Goal: Task Accomplishment & Management: Manage account settings

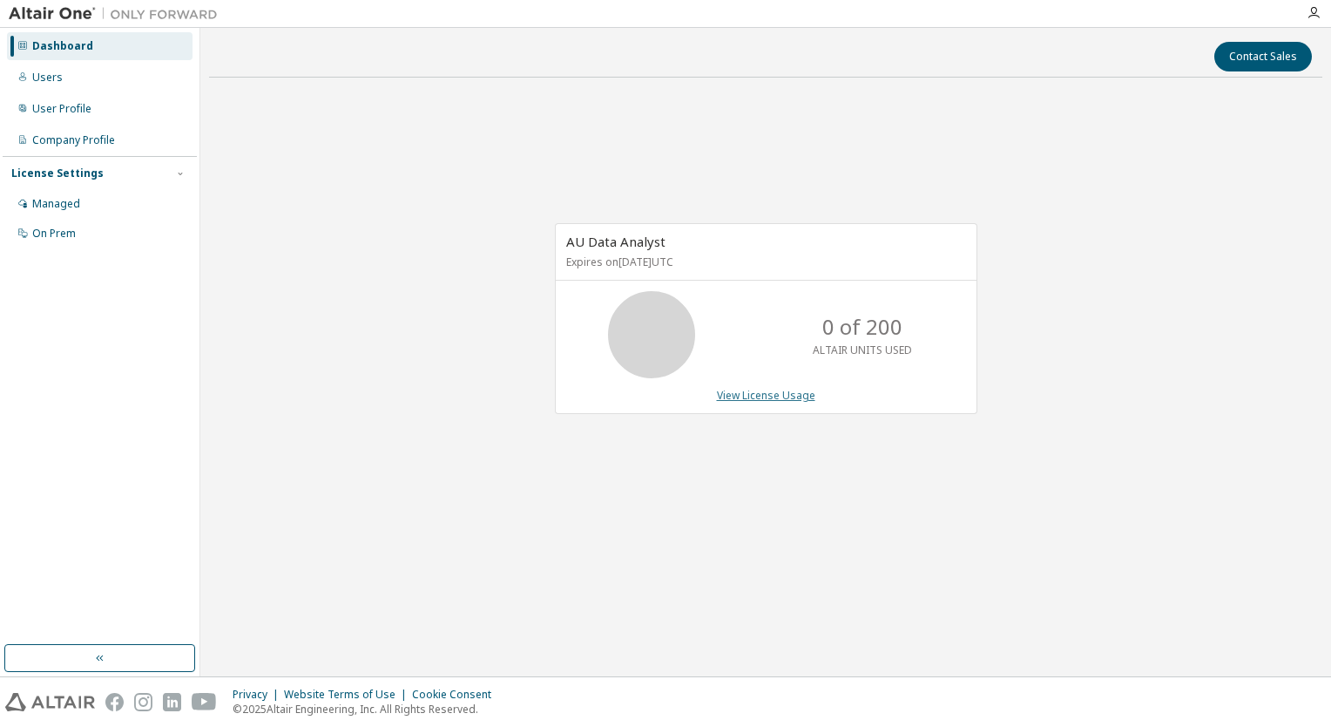
click at [796, 397] on link "View License Usage" at bounding box center [766, 395] width 98 height 15
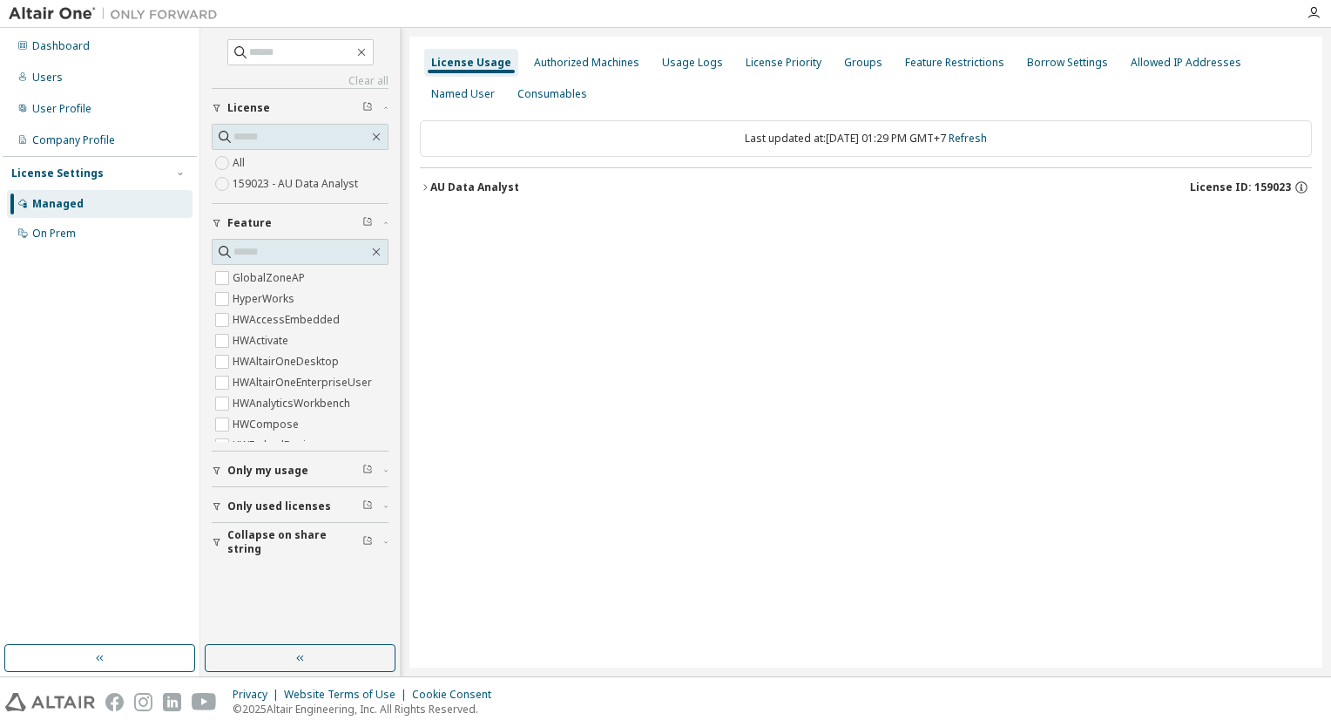
click at [786, 386] on div "License Usage Authorized Machines Usage Logs License Priority Groups Feature Re…" at bounding box center [865, 352] width 913 height 631
click at [517, 93] on div "Consumables" at bounding box center [552, 94] width 70 height 14
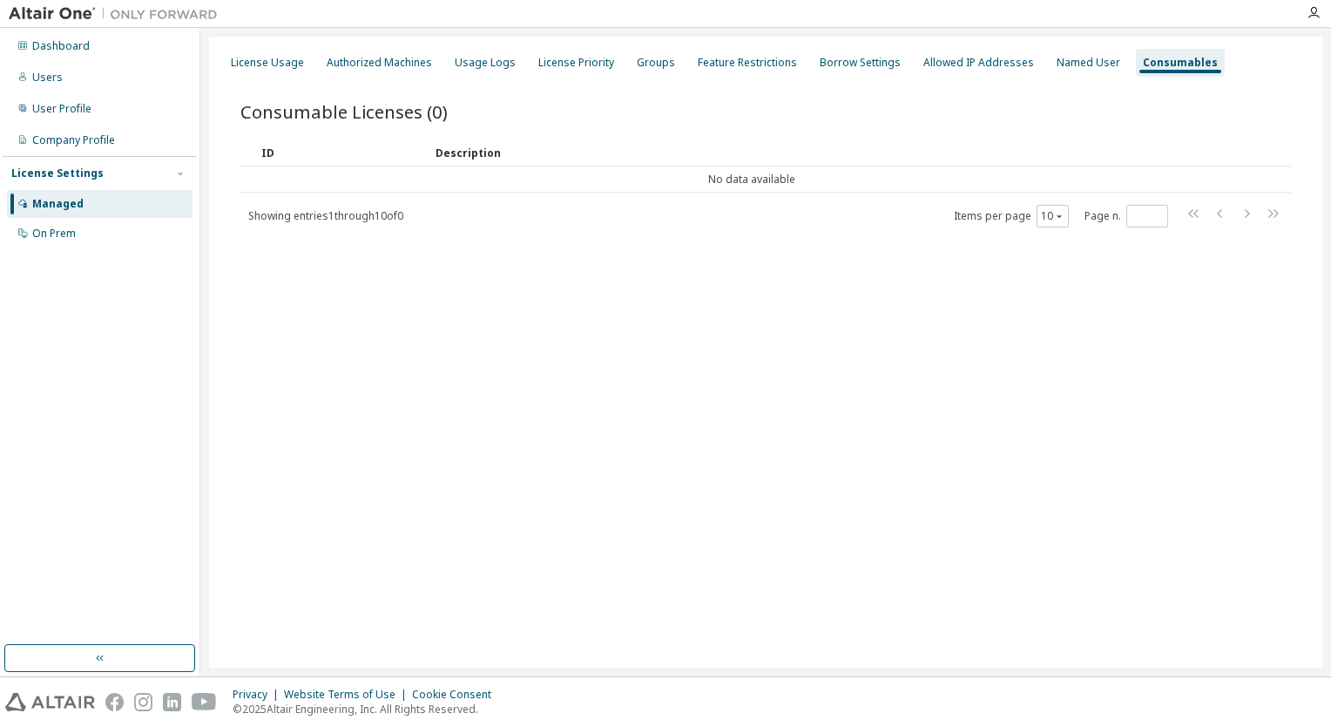
click at [58, 205] on div "Managed" at bounding box center [57, 204] width 51 height 14
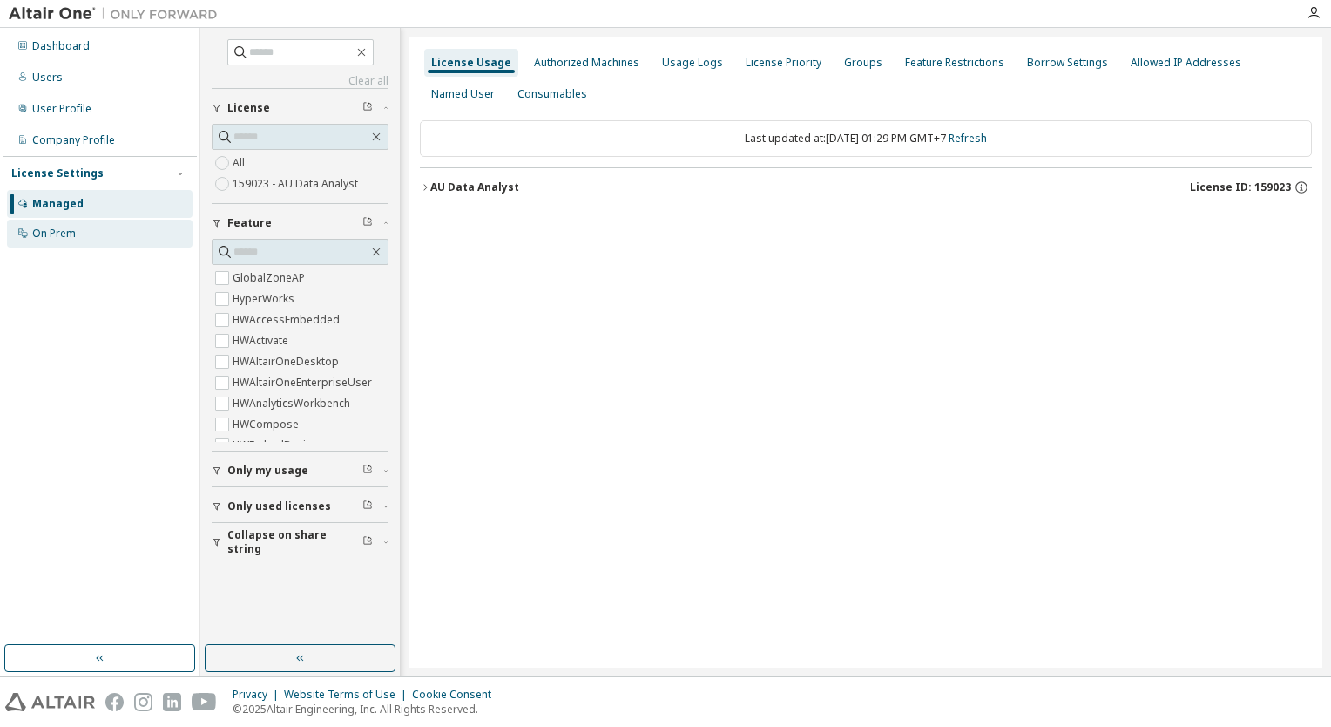
click at [64, 230] on div "On Prem" at bounding box center [54, 234] width 44 height 14
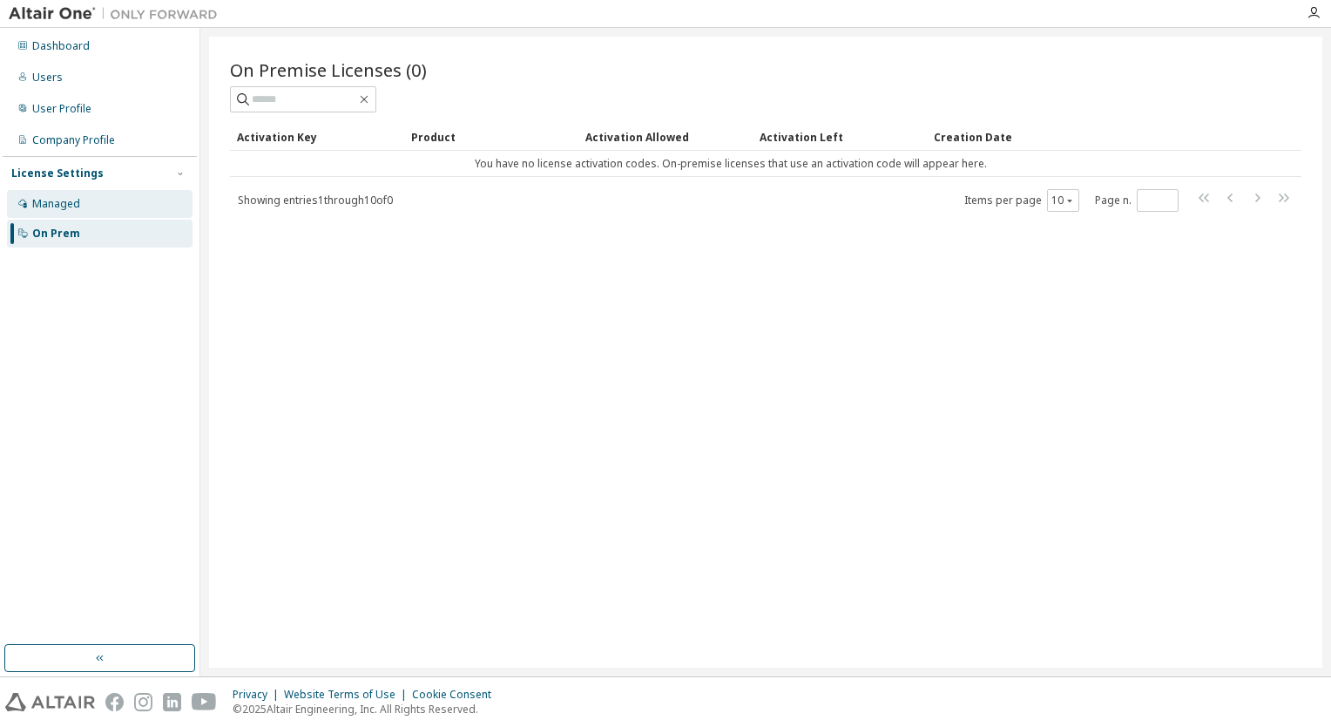
click at [64, 209] on div "Managed" at bounding box center [56, 204] width 48 height 14
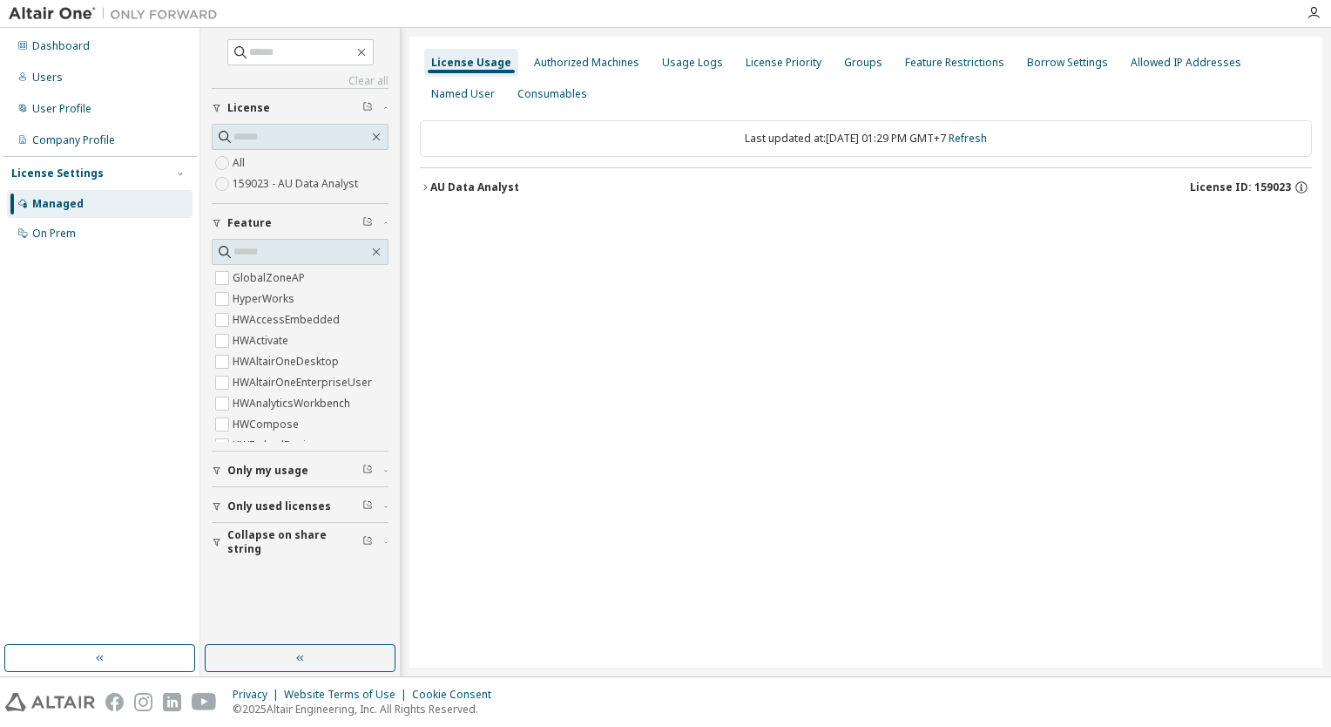
click at [303, 181] on label "159023 - AU Data Analyst" at bounding box center [297, 183] width 129 height 21
click at [431, 180] on div "AU Data Analyst" at bounding box center [474, 187] width 89 height 14
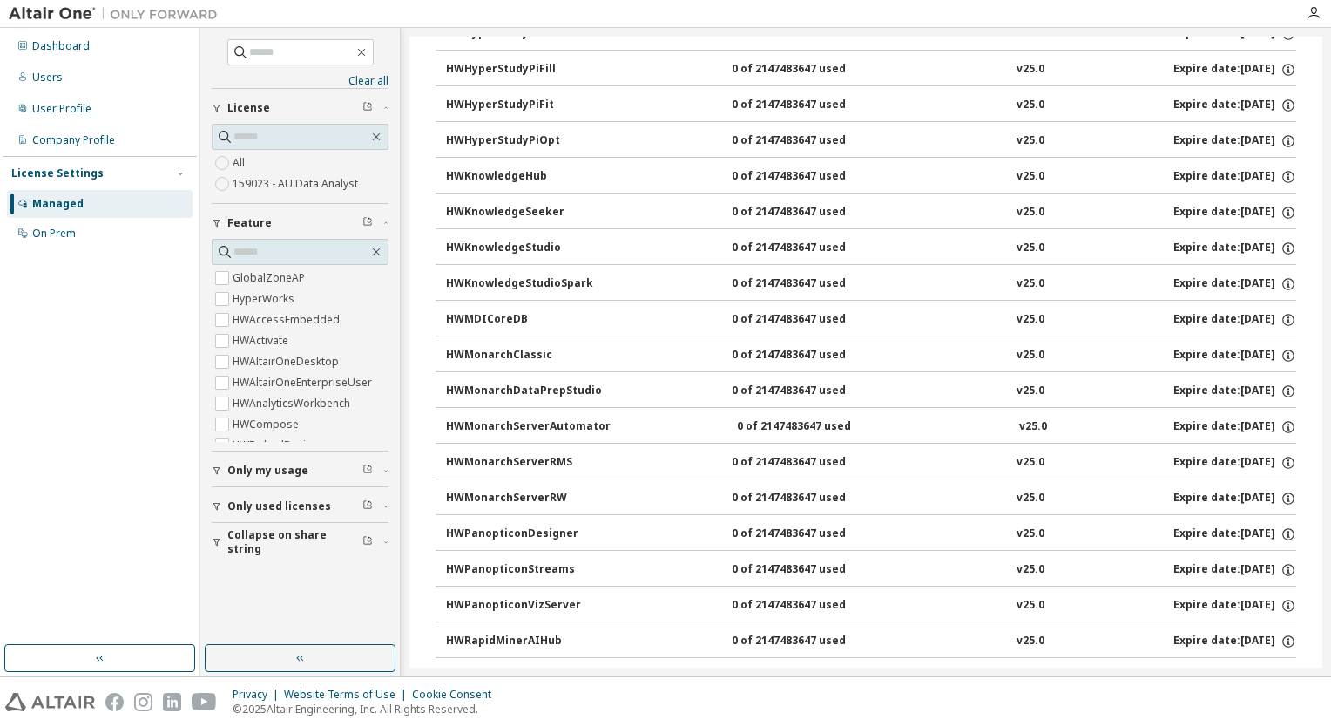
scroll to position [1130, 0]
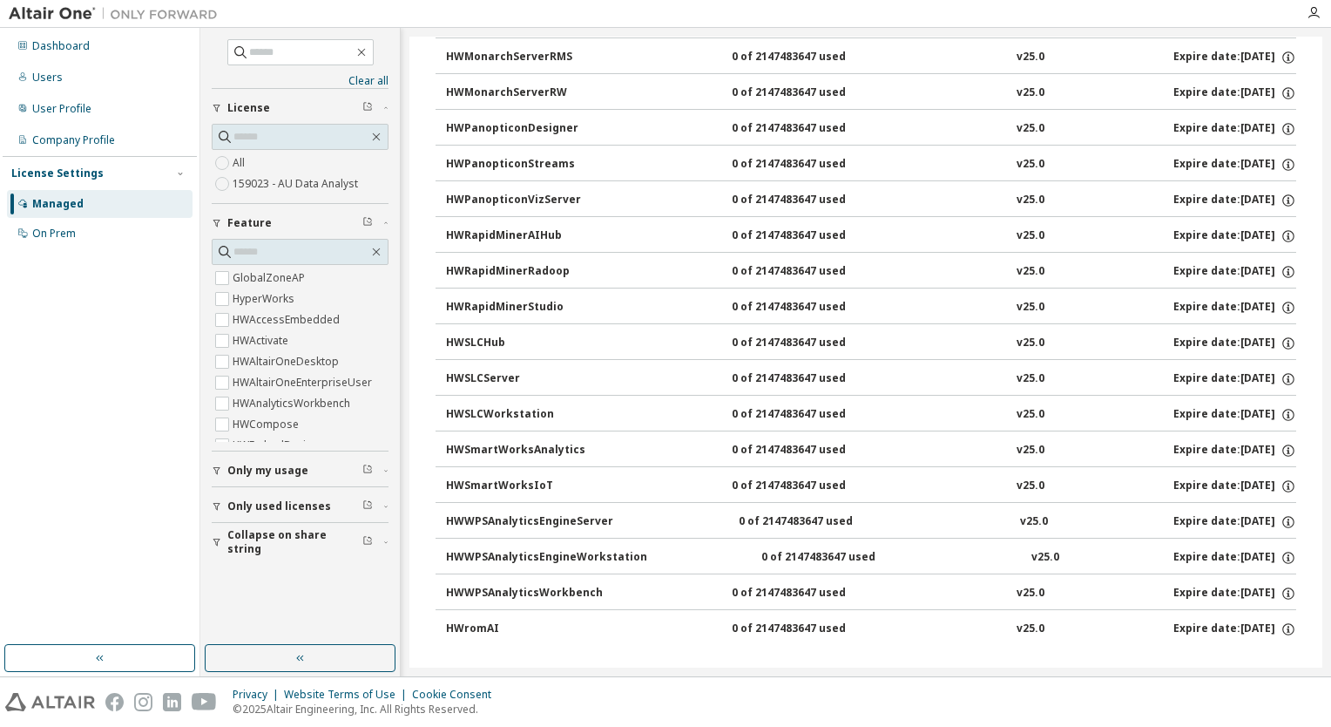
click at [796, 300] on div "0 of 2147483647 used" at bounding box center [810, 308] width 157 height 16
drag, startPoint x: 1285, startPoint y: 322, endPoint x: 1305, endPoint y: 305, distance: 26.6
click at [1281, 300] on icon "button" at bounding box center [1289, 308] width 16 height 16
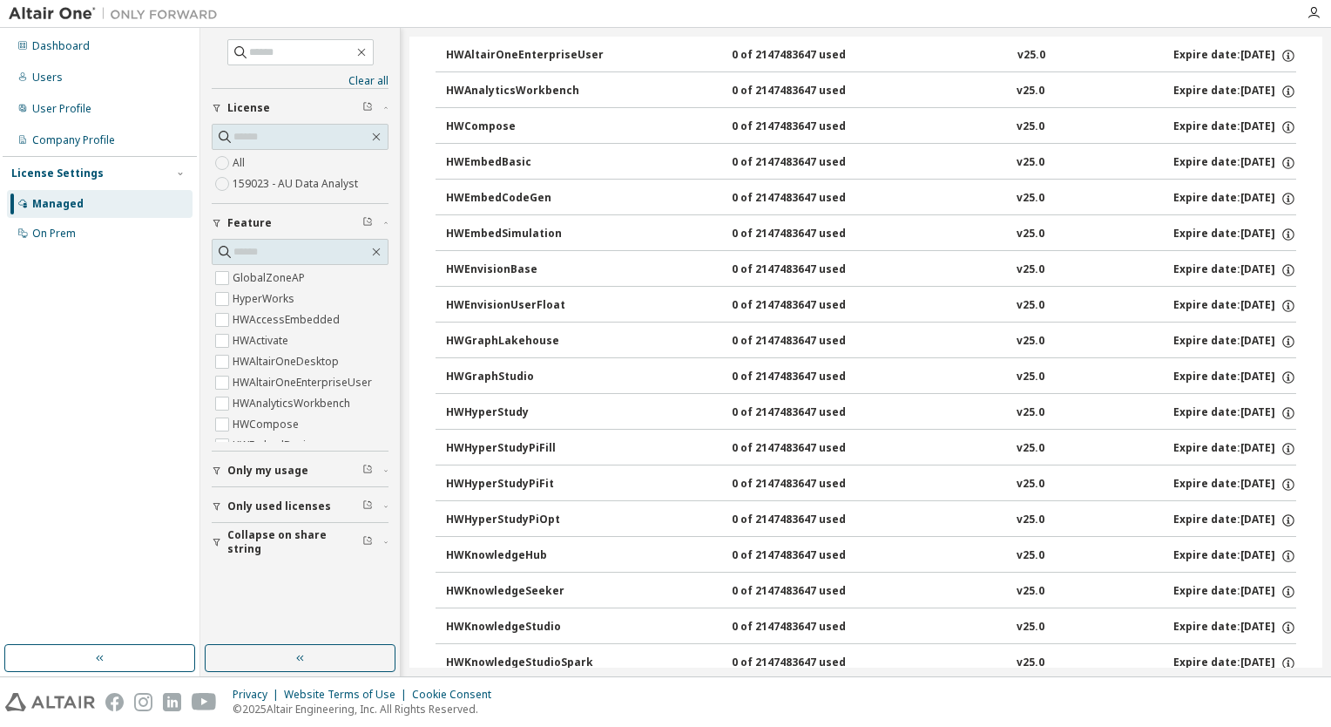
scroll to position [0, 0]
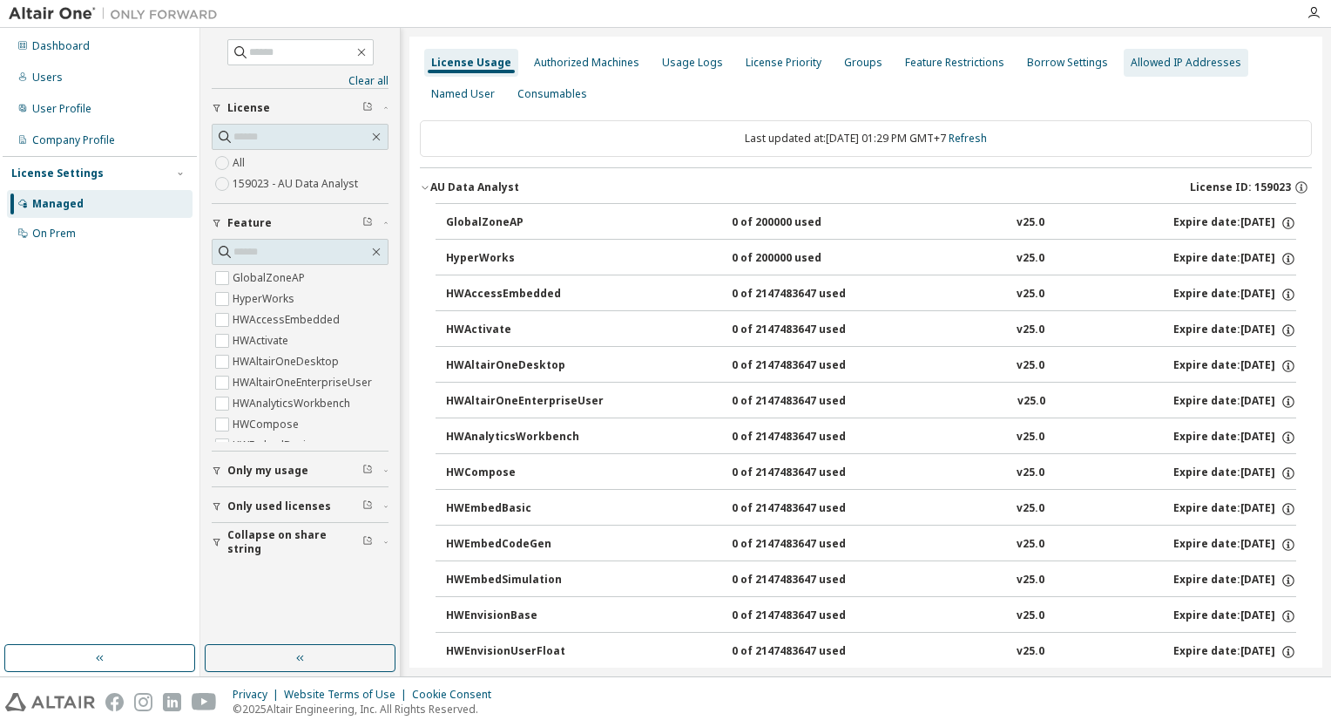
click at [1131, 66] on div "Allowed IP Addresses" at bounding box center [1186, 63] width 111 height 14
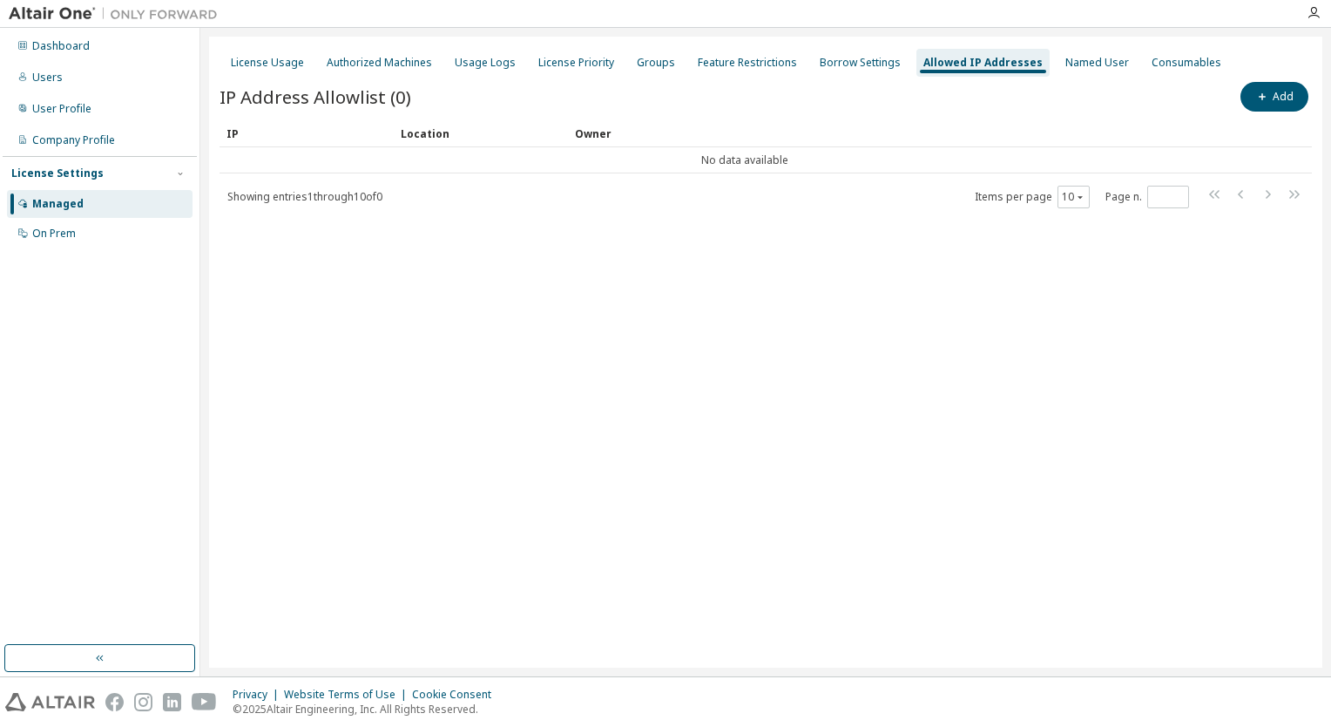
click at [1152, 66] on div "Consumables" at bounding box center [1187, 63] width 70 height 14
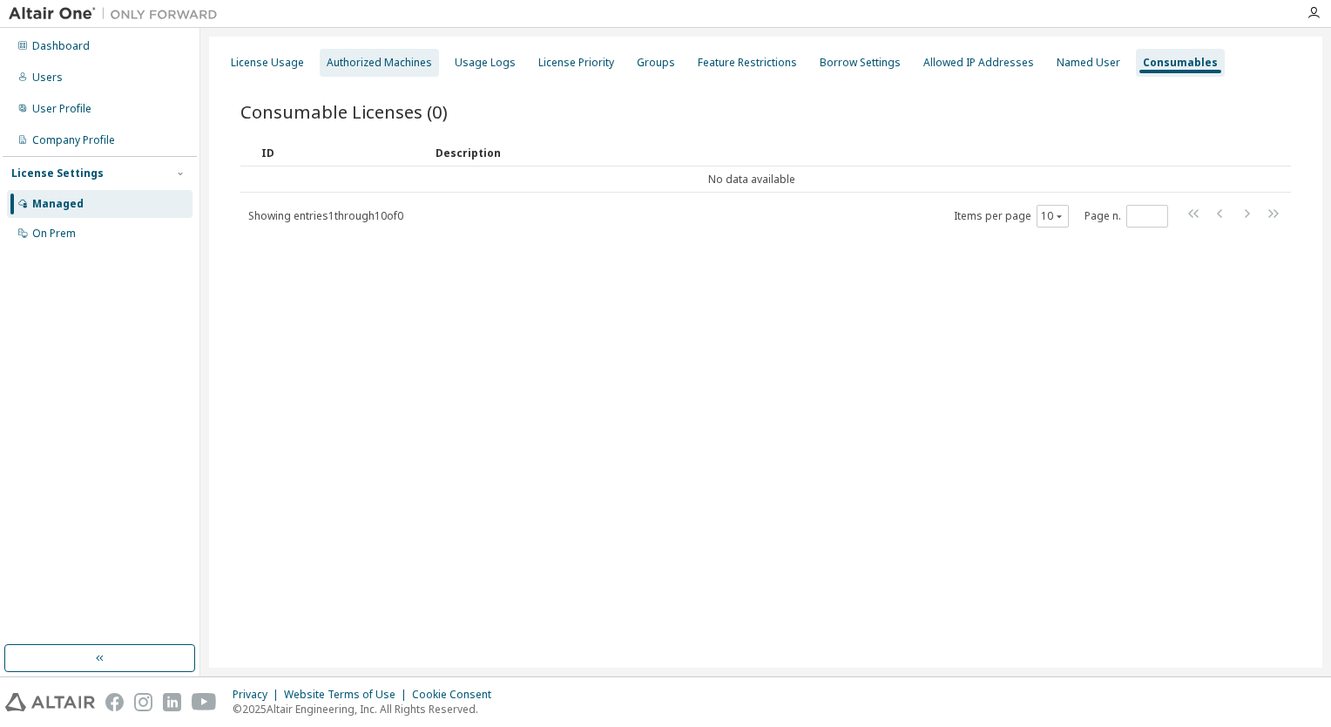
click at [410, 71] on div "Authorized Machines" at bounding box center [379, 63] width 119 height 28
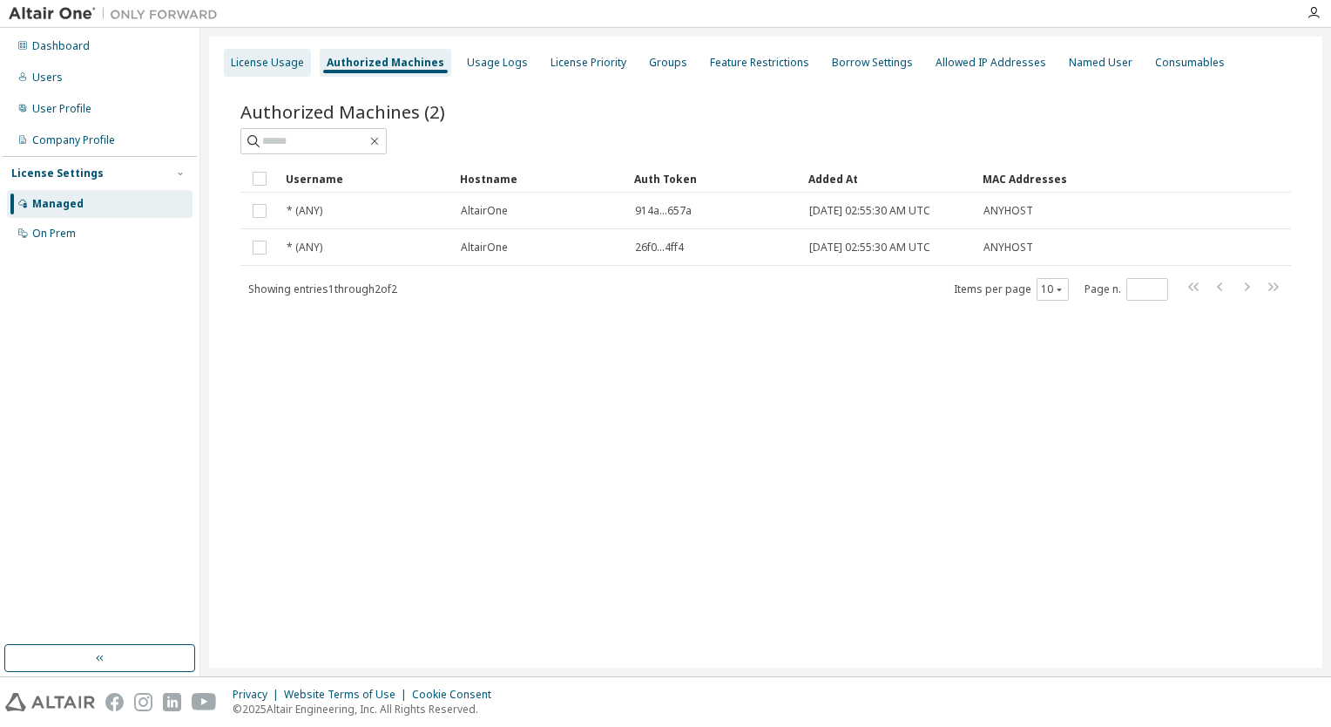
click at [270, 64] on div "License Usage" at bounding box center [267, 63] width 73 height 14
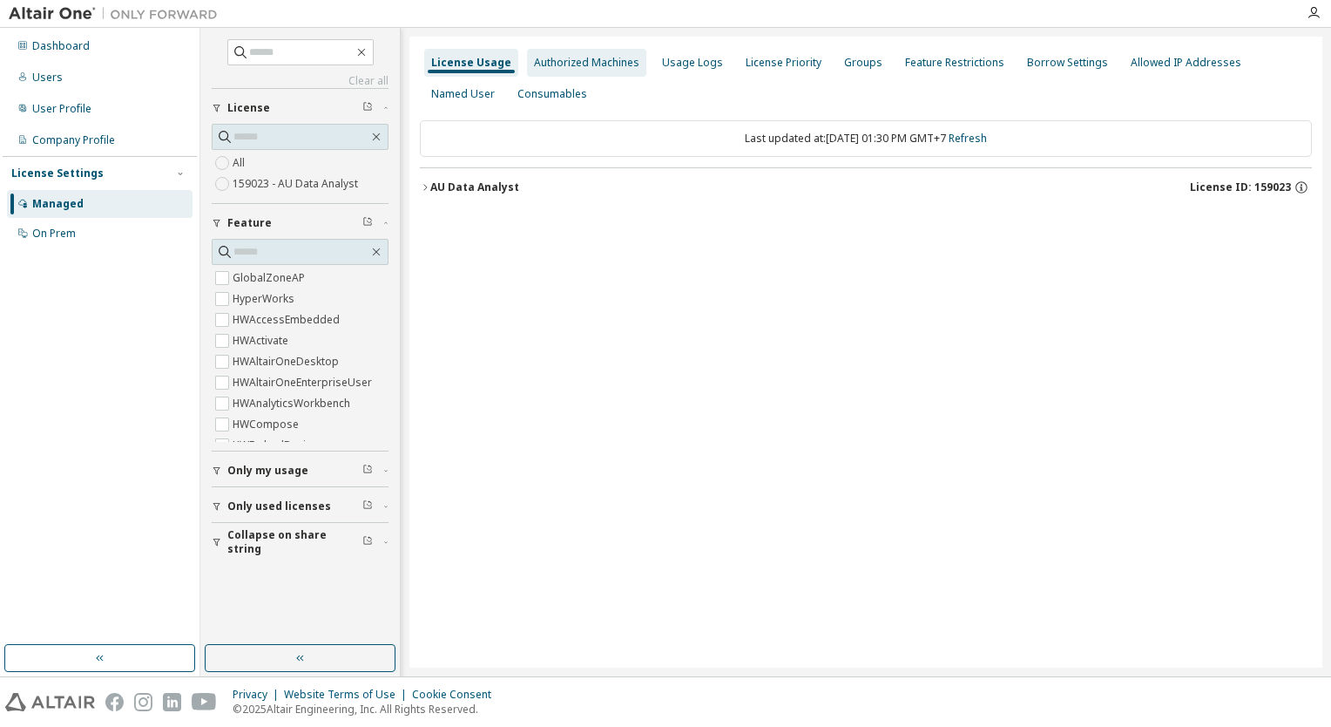
click at [609, 65] on div "Authorized Machines" at bounding box center [586, 63] width 105 height 14
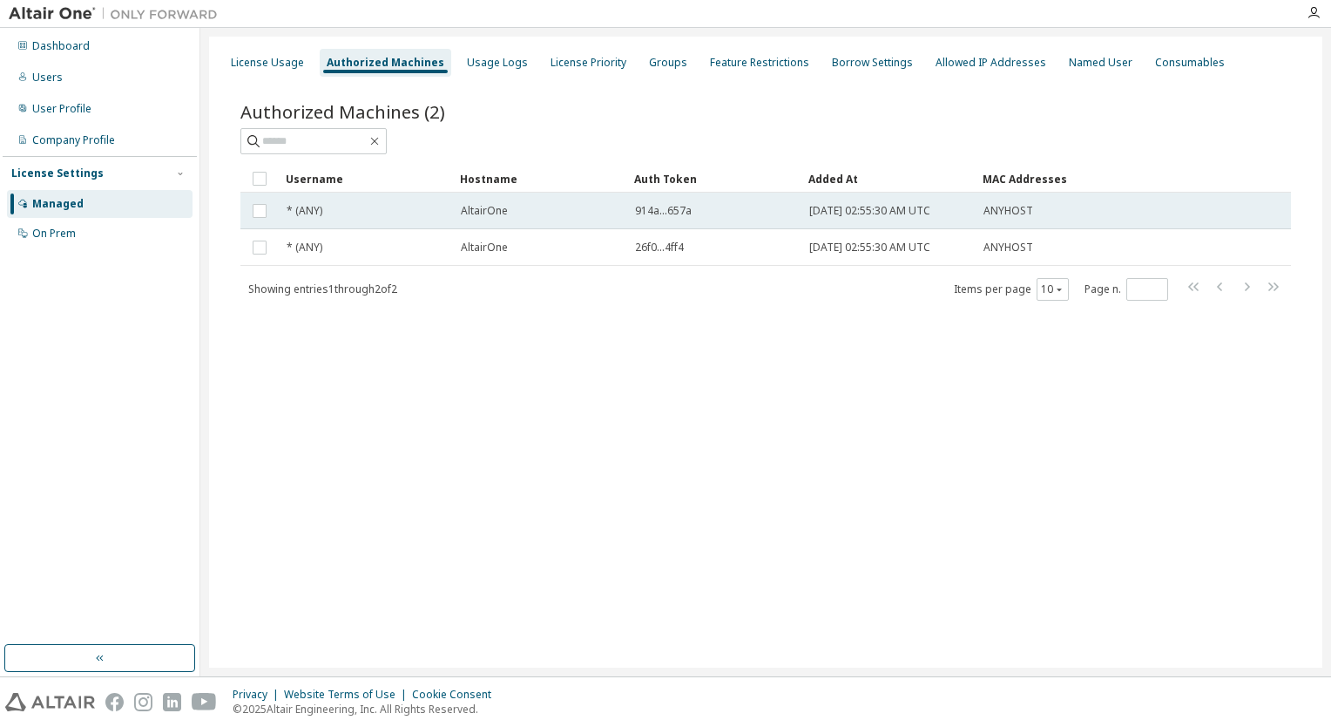
click at [693, 211] on div "914a...657a" at bounding box center [714, 211] width 159 height 14
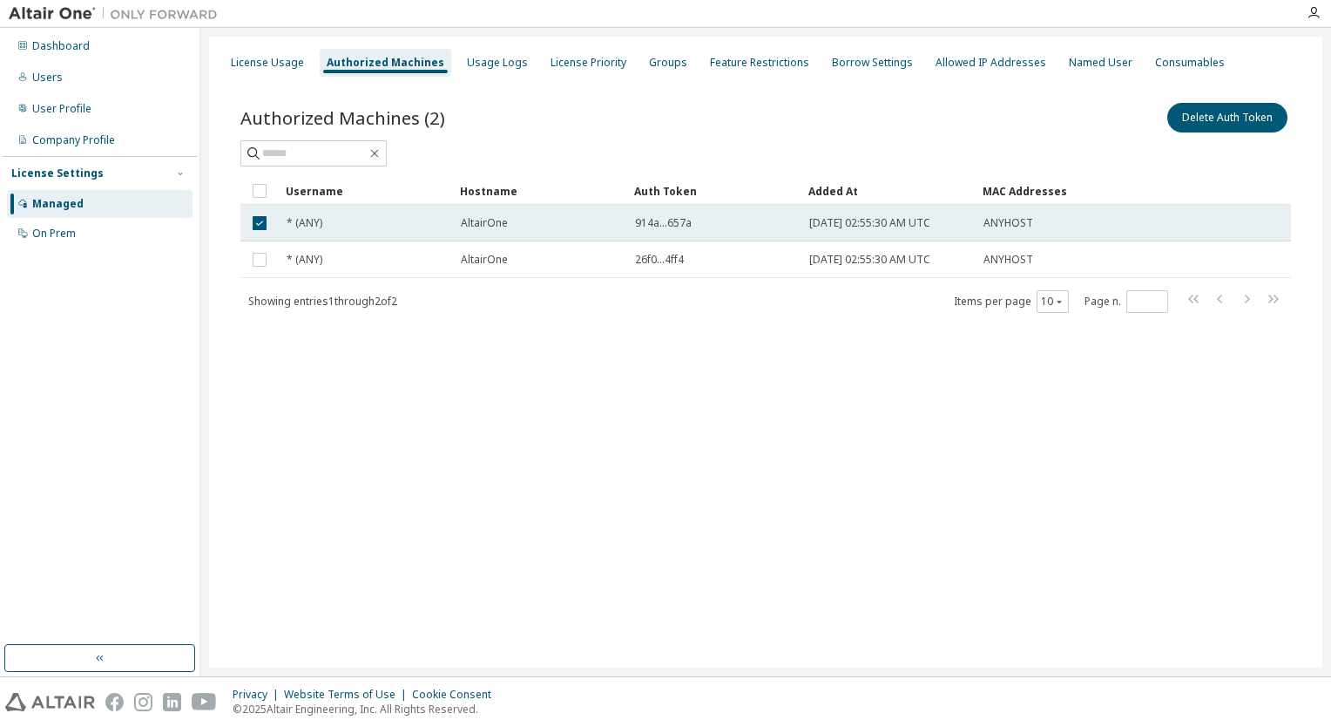
click at [685, 208] on td "914a...657a" at bounding box center [714, 223] width 174 height 37
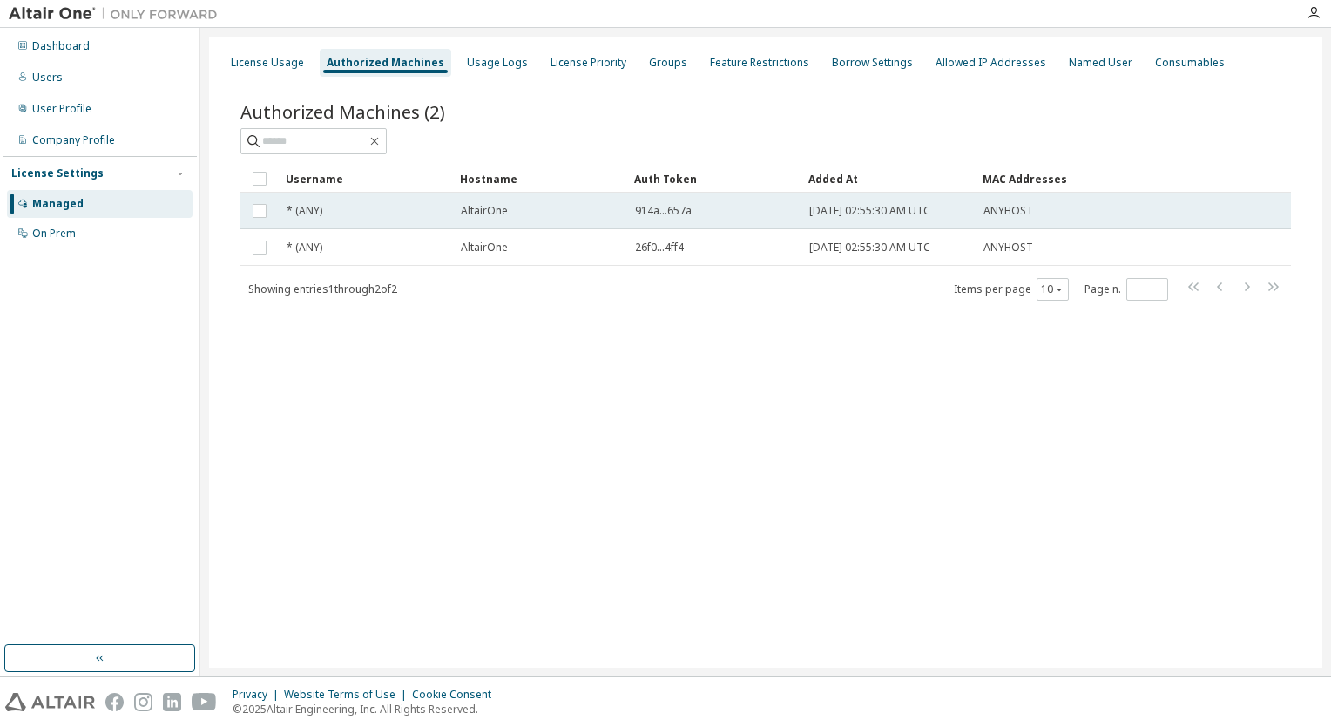
click at [690, 211] on span "914a...657a" at bounding box center [663, 211] width 57 height 14
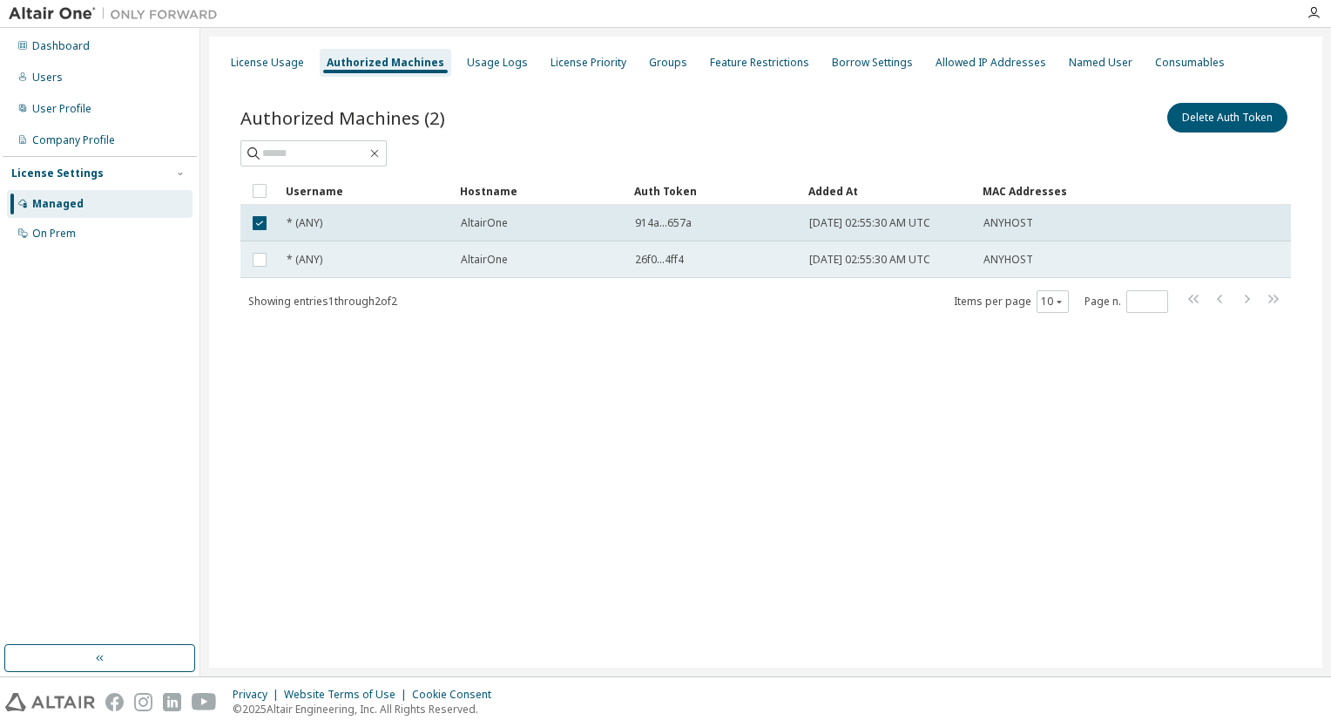
click at [633, 243] on td "26f0...4ff4" at bounding box center [714, 259] width 174 height 37
click at [608, 263] on div "AltairOne" at bounding box center [540, 260] width 159 height 14
click at [612, 249] on td "AltairOne" at bounding box center [540, 259] width 174 height 37
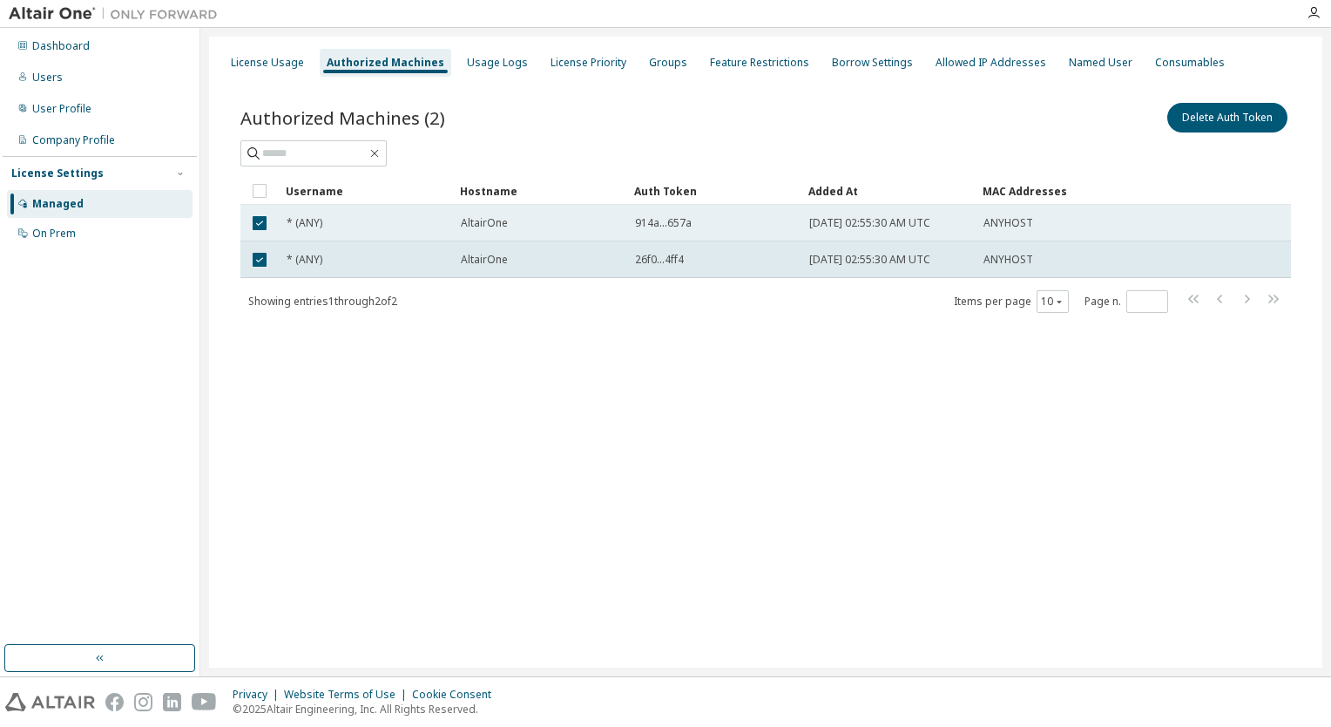
click at [579, 216] on div "AltairOne" at bounding box center [540, 223] width 159 height 14
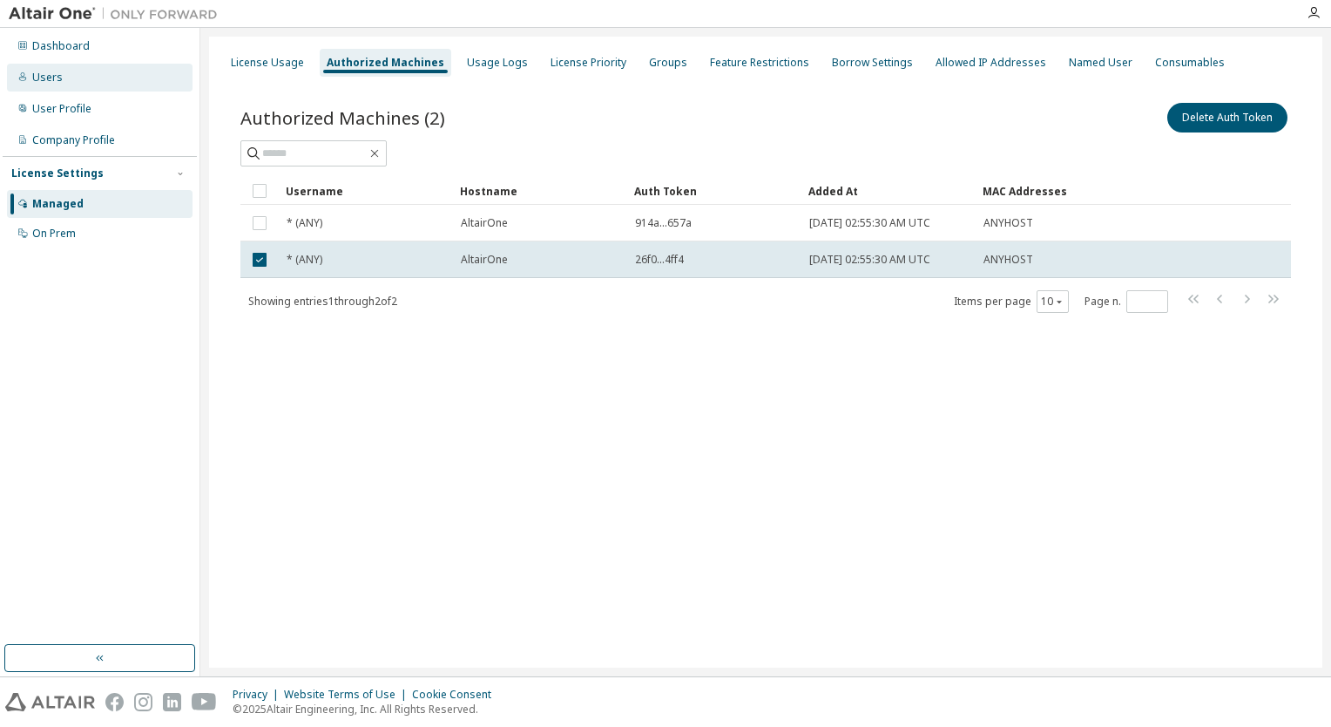
click at [54, 78] on div "Users" at bounding box center [47, 78] width 30 height 14
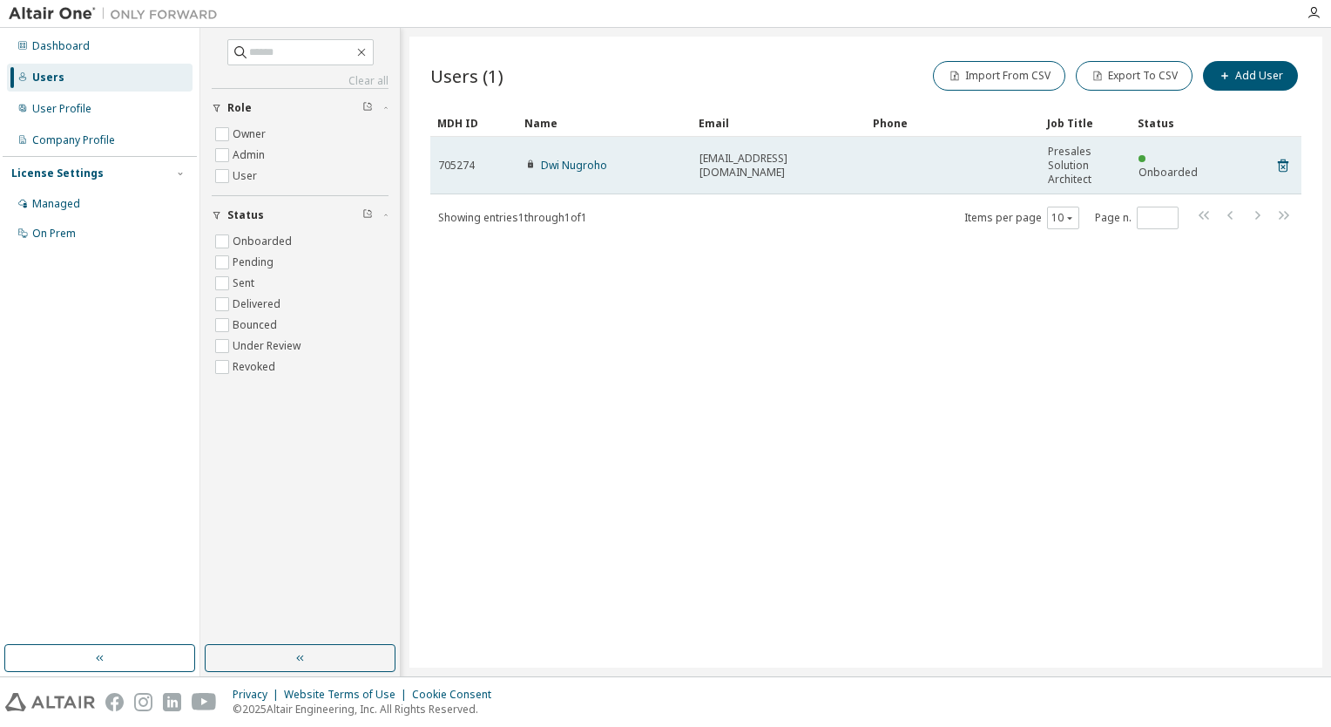
click at [876, 164] on td at bounding box center [953, 165] width 174 height 57
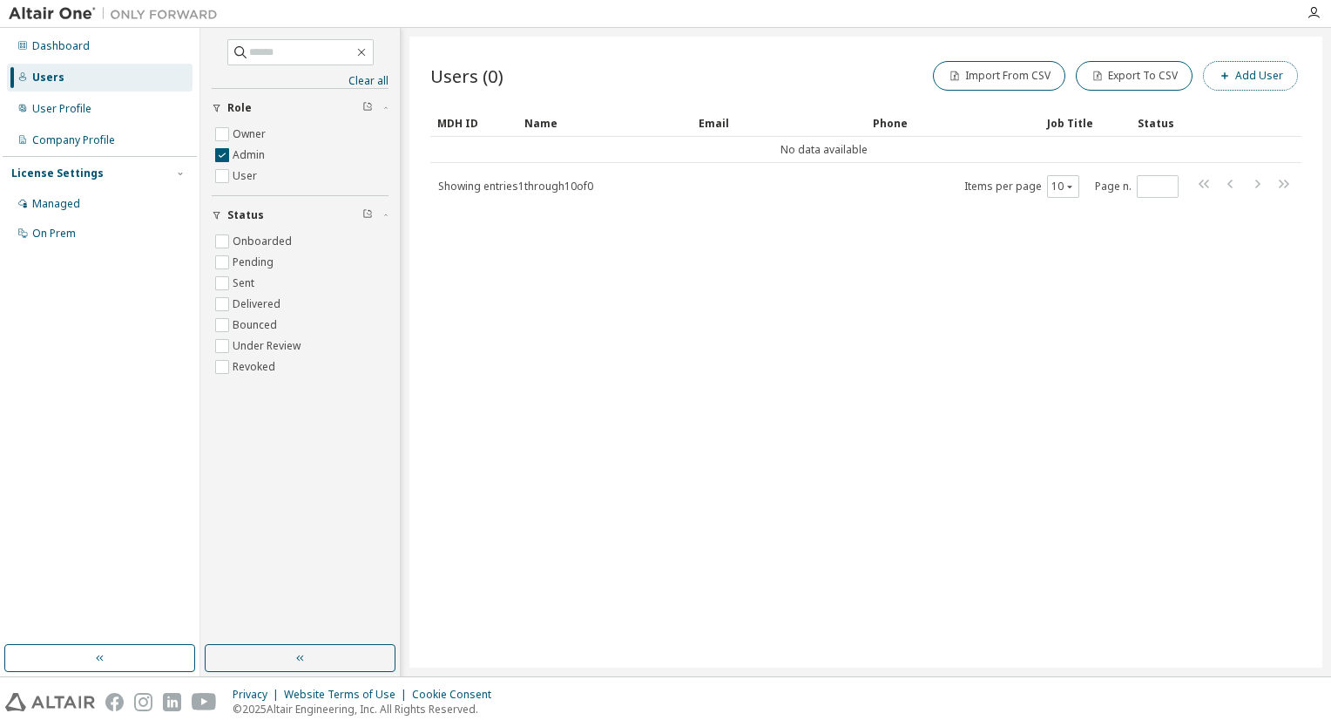
click at [1230, 78] on icon "button" at bounding box center [1225, 76] width 10 height 10
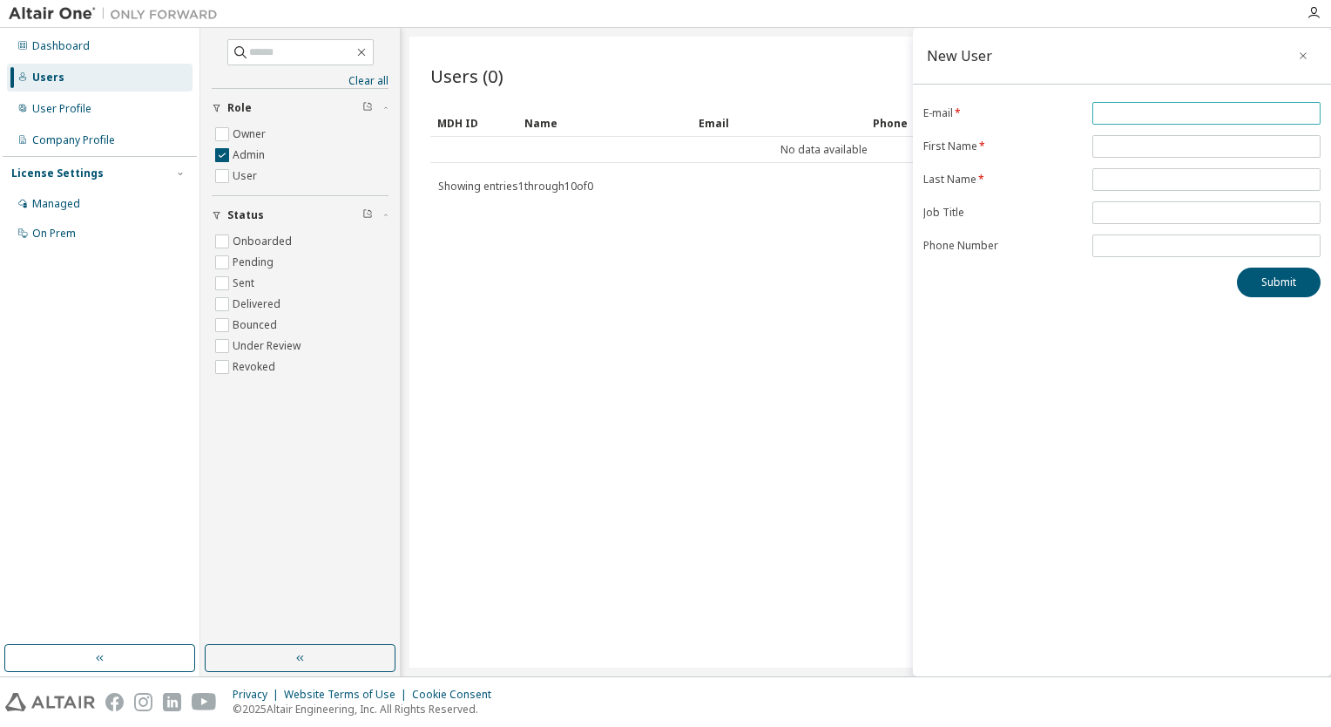
click at [1150, 110] on input "email" at bounding box center [1207, 113] width 220 height 14
type input "**********"
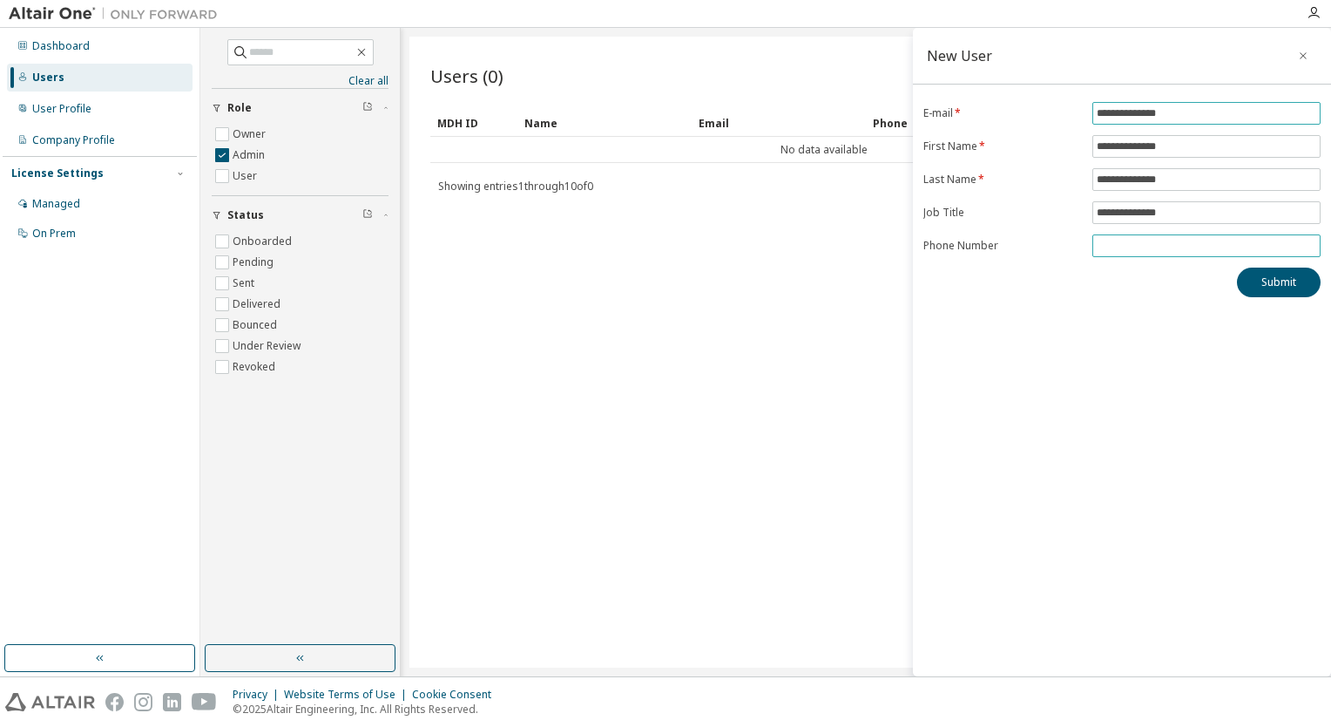
type input "**********"
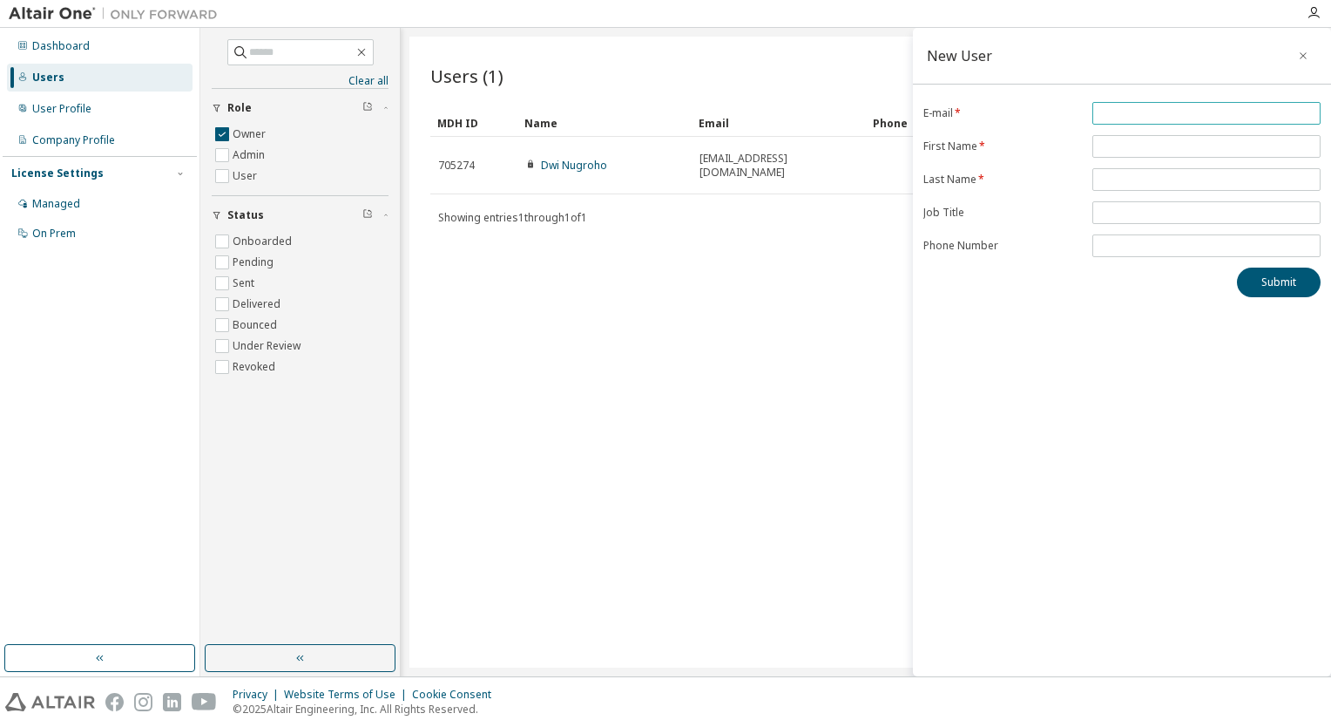
click at [1140, 118] on input "email" at bounding box center [1207, 113] width 220 height 14
type input "**********"
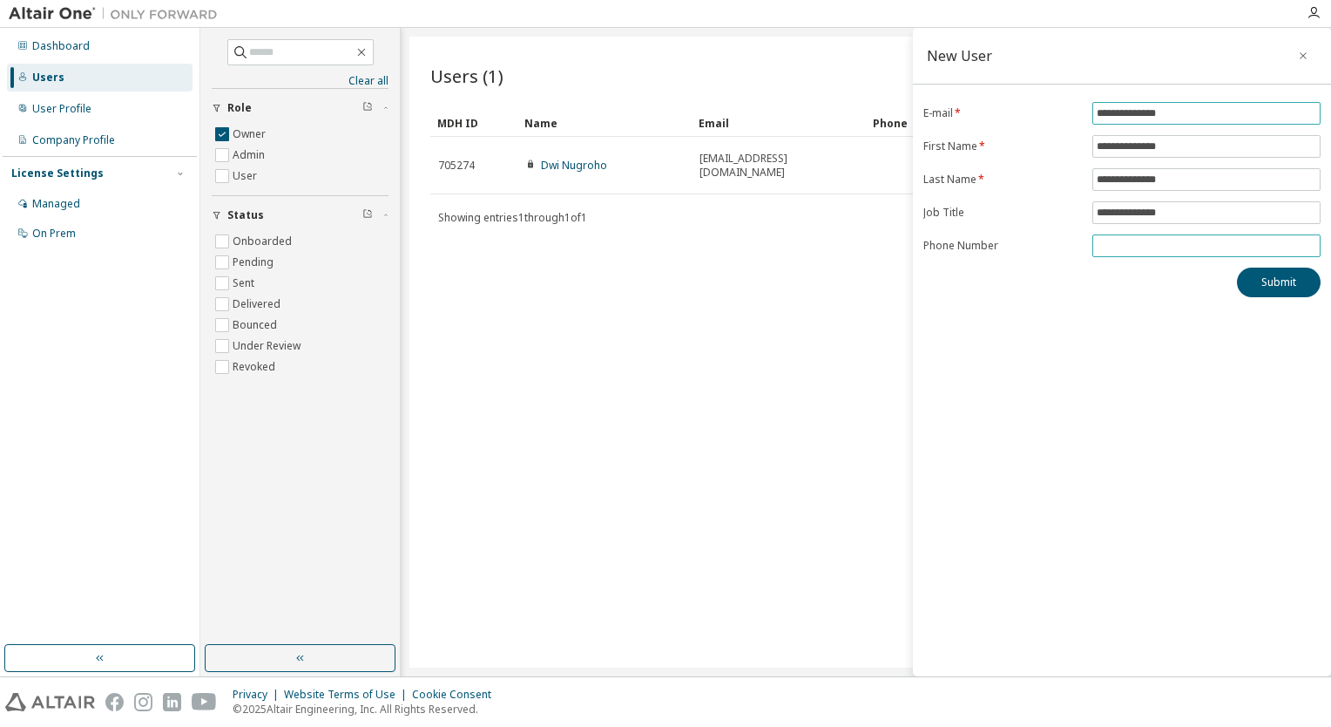
type input "**********"
click at [1136, 162] on form "**********" at bounding box center [1121, 179] width 397 height 155
drag, startPoint x: 1233, startPoint y: 112, endPoint x: 1087, endPoint y: 130, distance: 146.6
click at [1087, 130] on form "**********" at bounding box center [1121, 179] width 397 height 155
type input "**********"
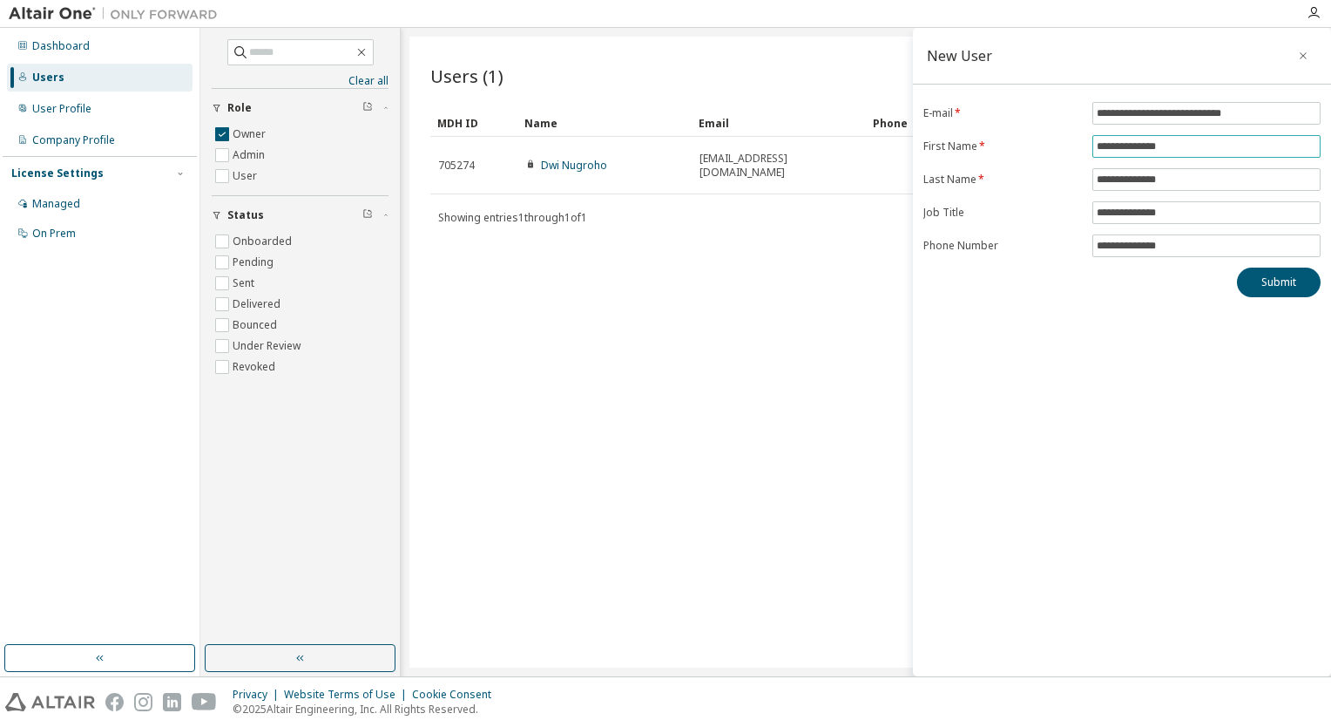
click at [1178, 145] on input "**********" at bounding box center [1207, 146] width 220 height 14
type input "*"
type input "***"
click at [1194, 180] on input "**********" at bounding box center [1207, 179] width 220 height 14
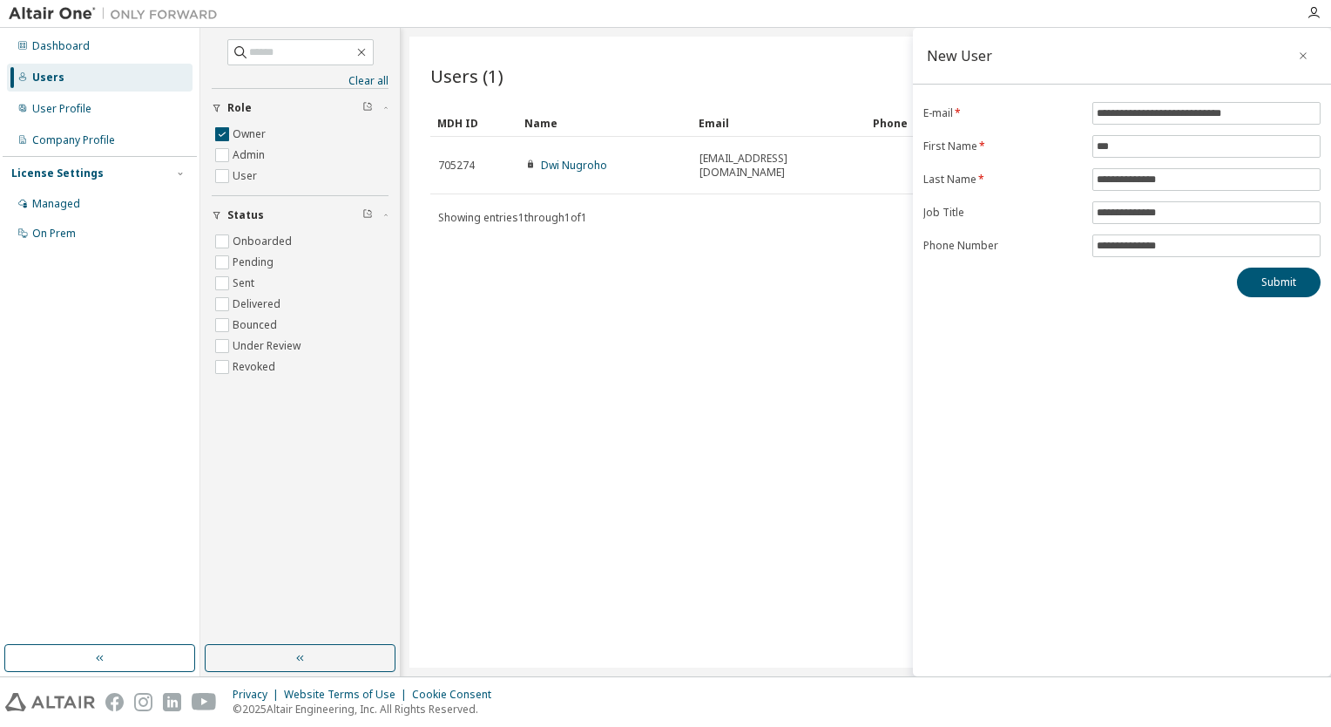
click at [966, 314] on div "**********" at bounding box center [1122, 352] width 418 height 648
click at [1185, 212] on input "**********" at bounding box center [1207, 213] width 220 height 14
type input "*"
type input "**********"
click at [1204, 240] on input "**********" at bounding box center [1207, 246] width 220 height 14
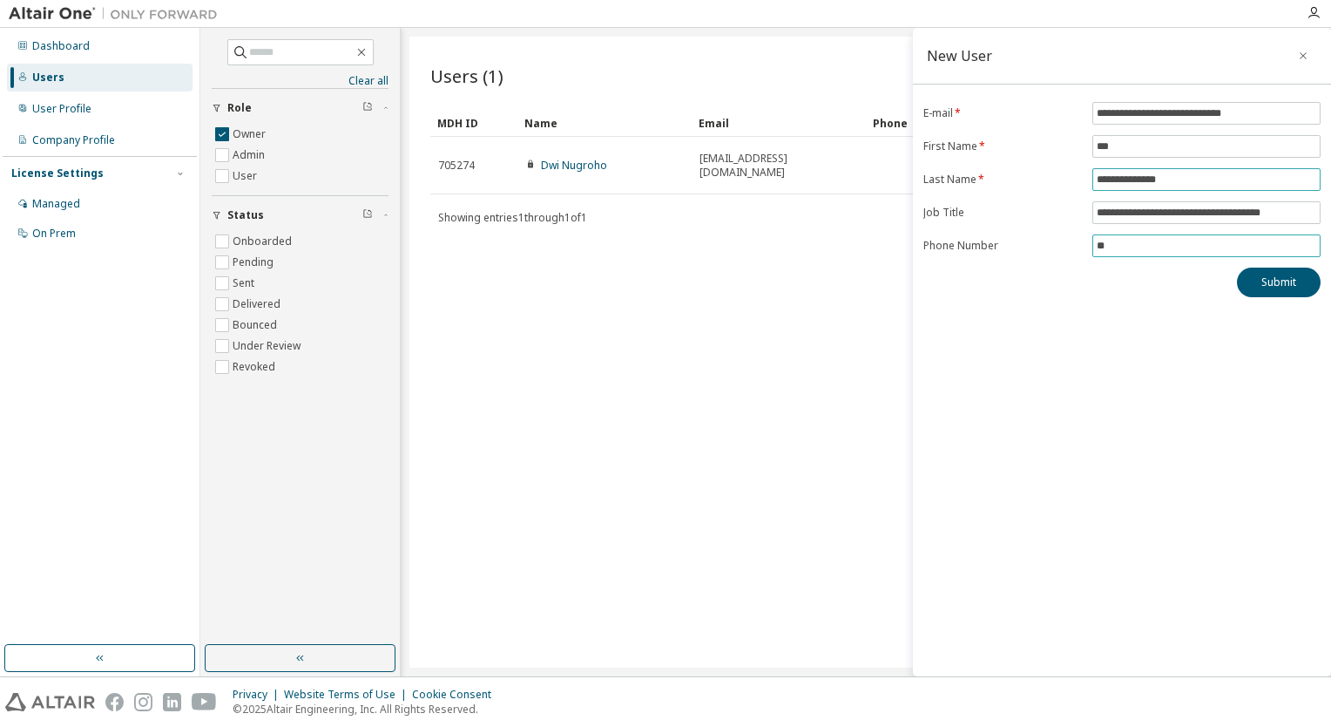
type input "*"
type input "**********"
click at [1275, 287] on button "Submit" at bounding box center [1279, 282] width 84 height 30
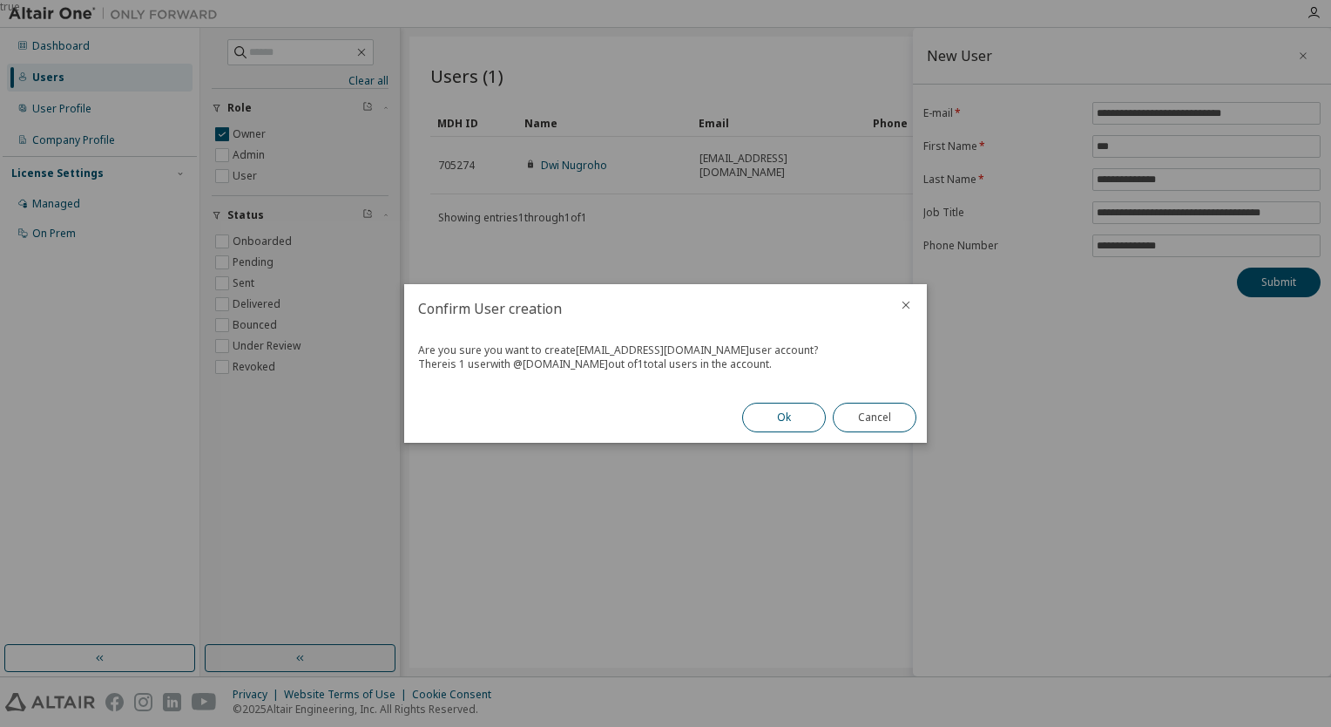
click at [791, 402] on button "Ok" at bounding box center [784, 417] width 84 height 30
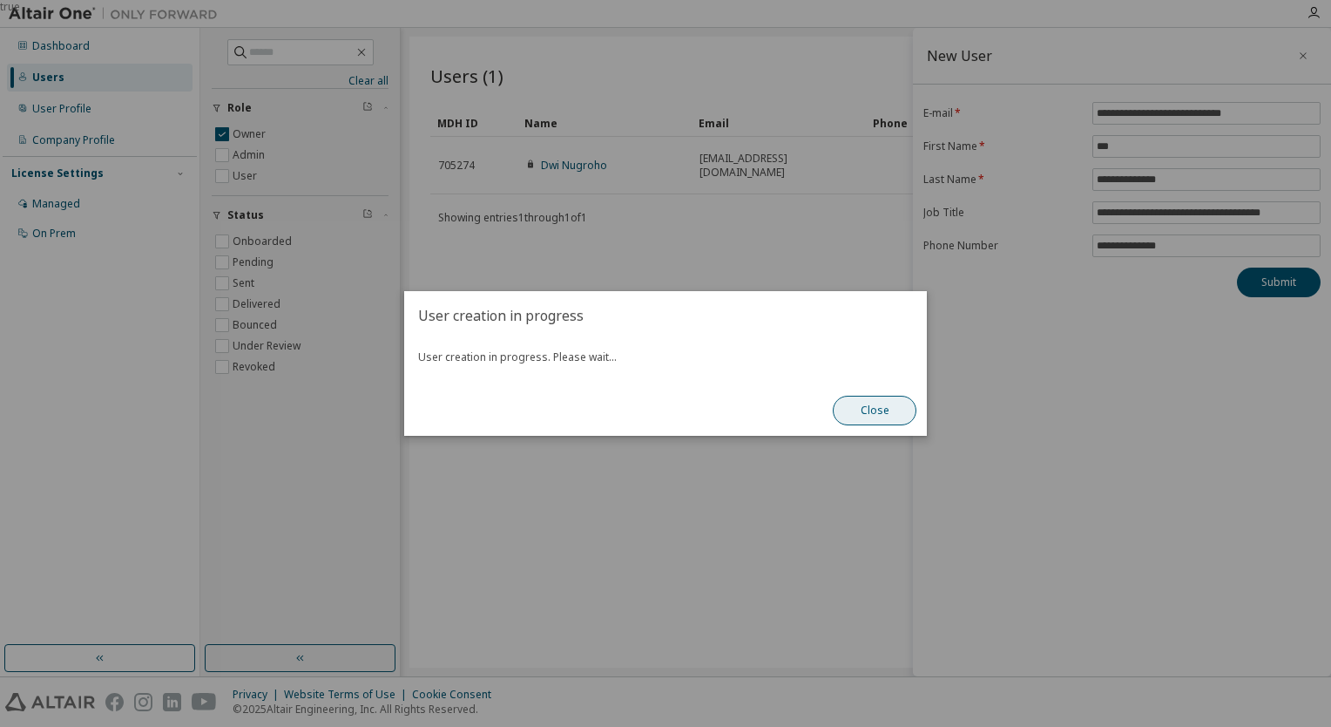
click at [883, 408] on button "Close" at bounding box center [875, 411] width 84 height 30
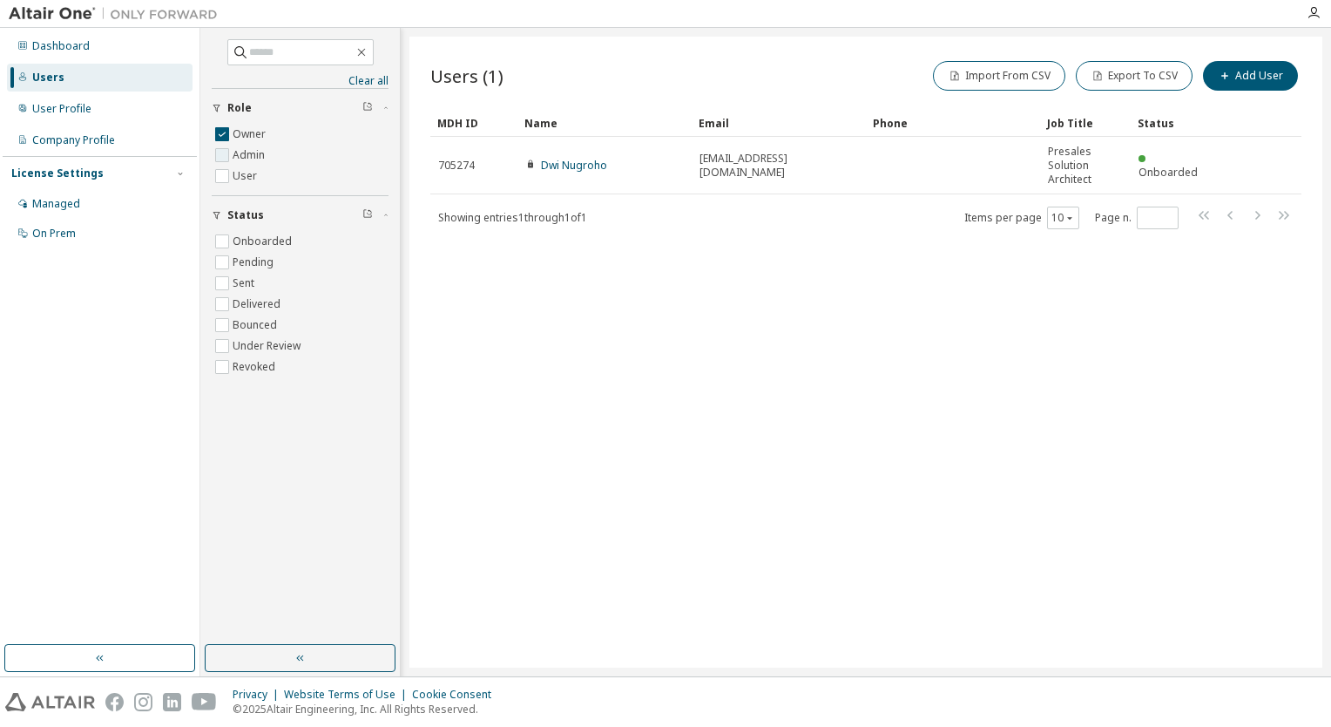
click at [238, 152] on label "Admin" at bounding box center [251, 155] width 36 height 21
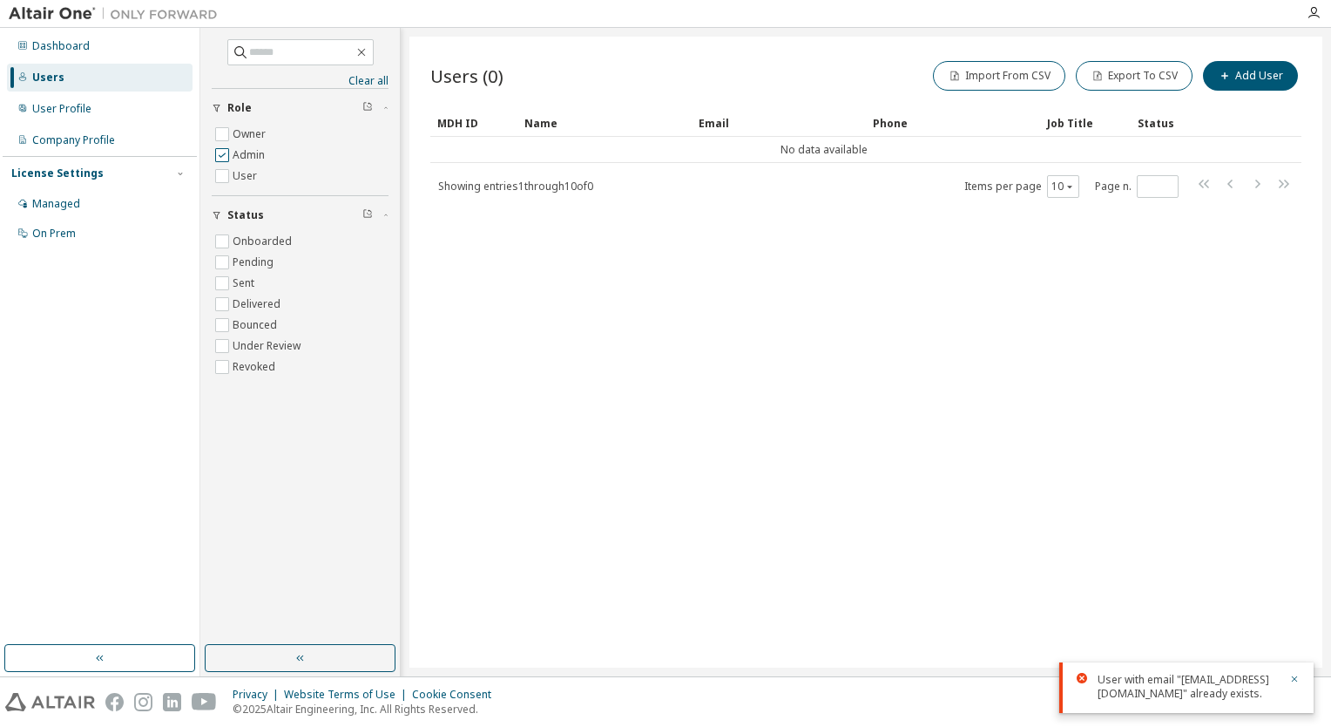
click at [257, 148] on label "Admin" at bounding box center [251, 155] width 36 height 21
click at [255, 155] on label "Admin" at bounding box center [251, 155] width 36 height 21
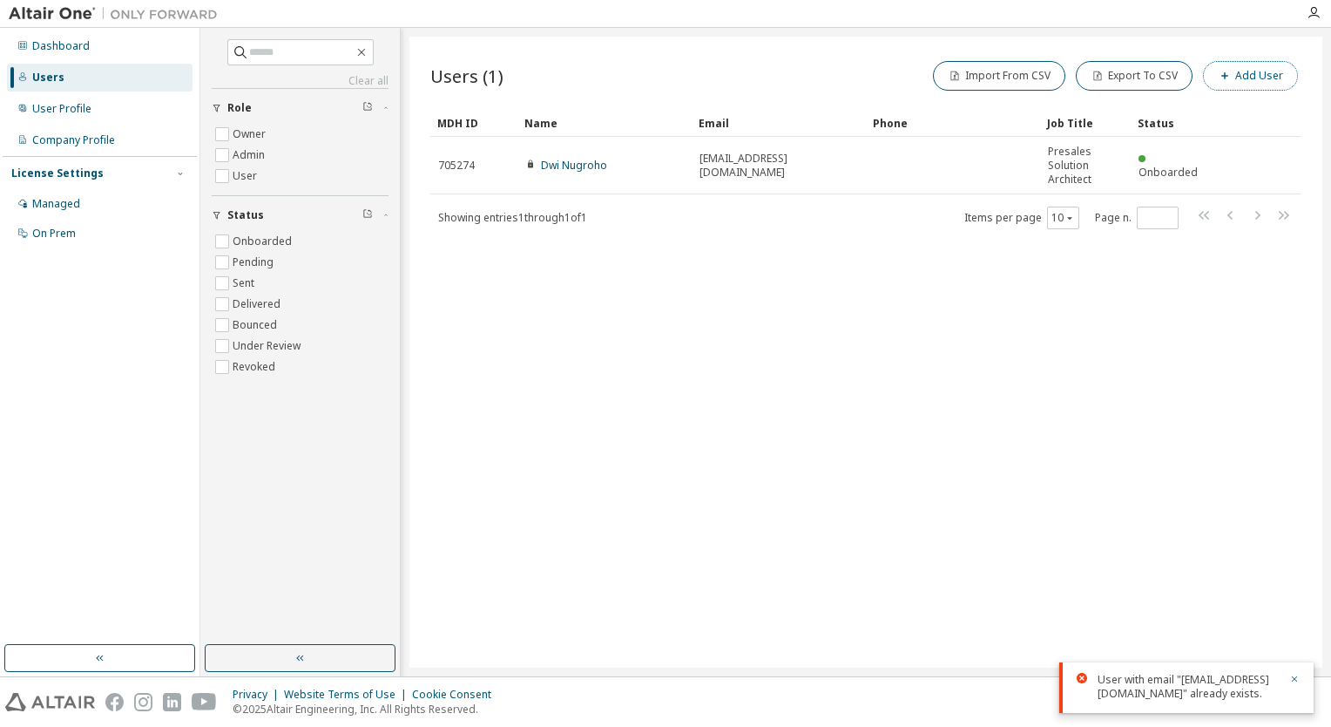
click at [1265, 72] on button "Add User" at bounding box center [1250, 76] width 95 height 30
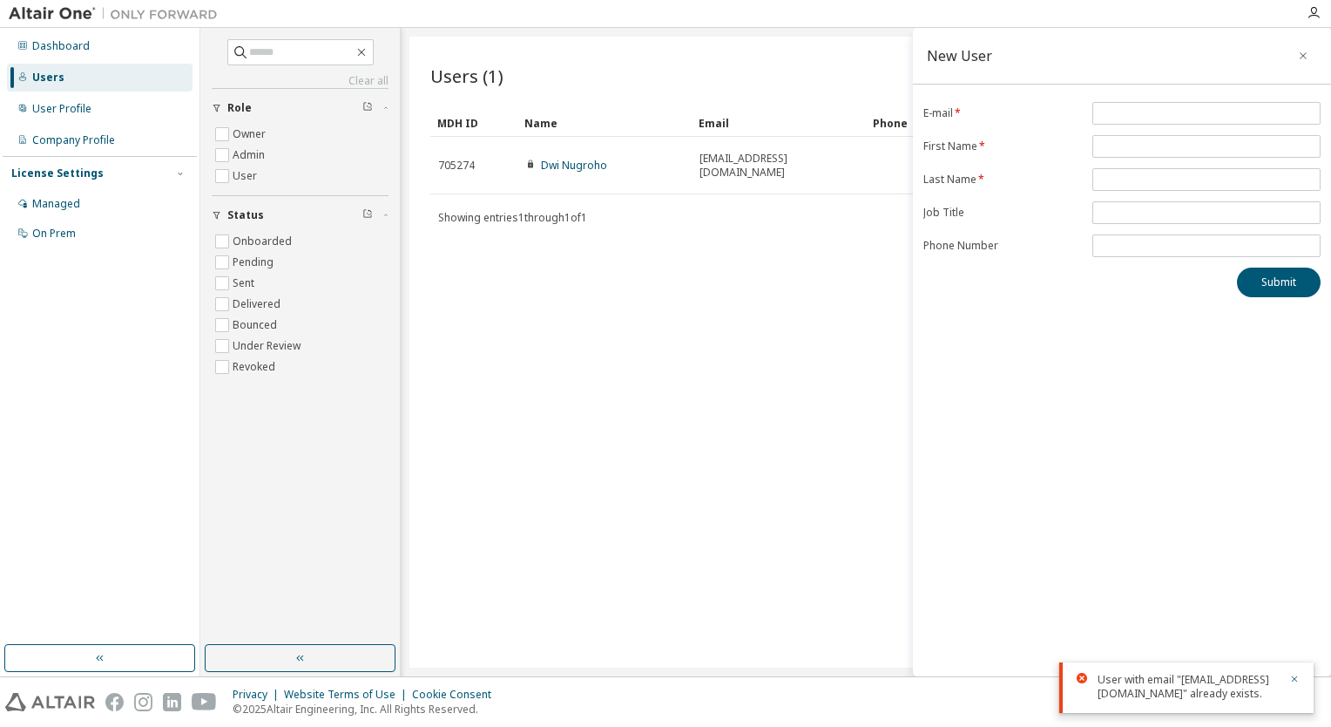
click at [584, 314] on div "Users (1) Import From CSV Export To CSV Add User Clear Load Save Save As Field …" at bounding box center [865, 352] width 913 height 631
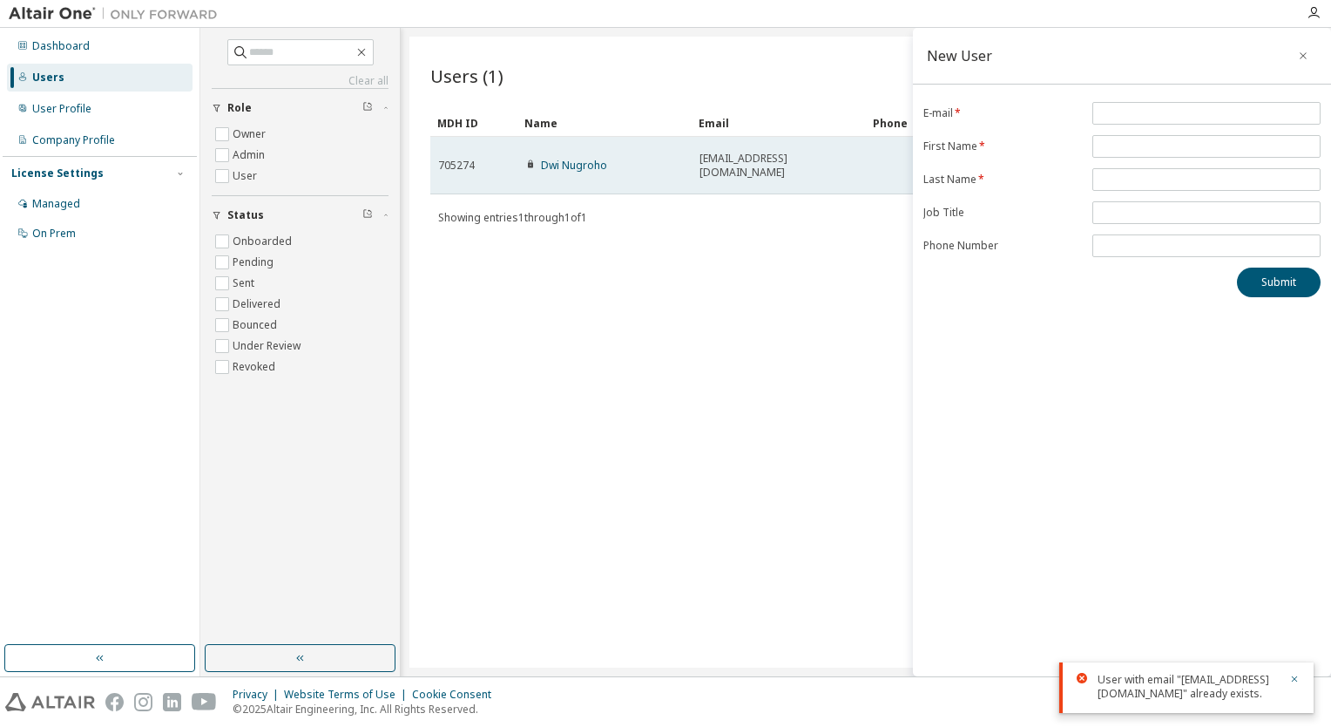
click at [737, 171] on span "Slamet.Nugroho.Dwi@mendix.com" at bounding box center [779, 166] width 159 height 28
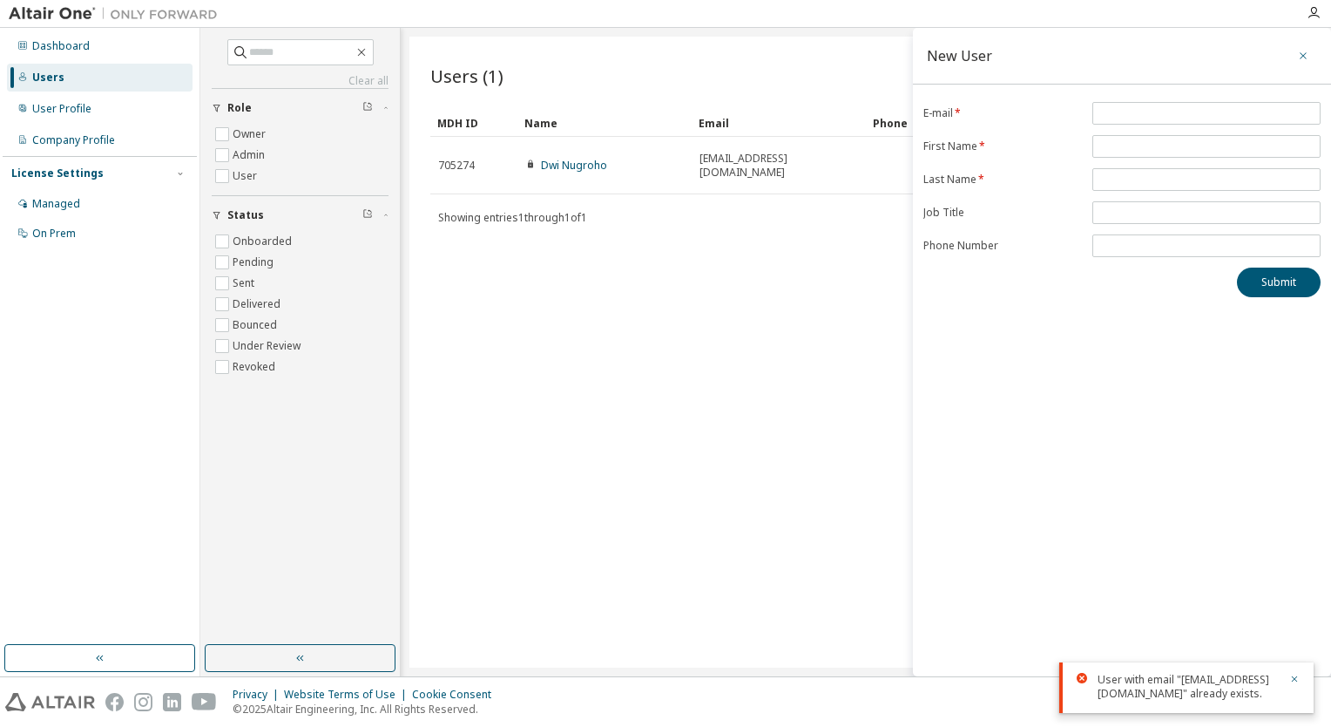
click at [1306, 56] on icon "button" at bounding box center [1303, 56] width 12 height 14
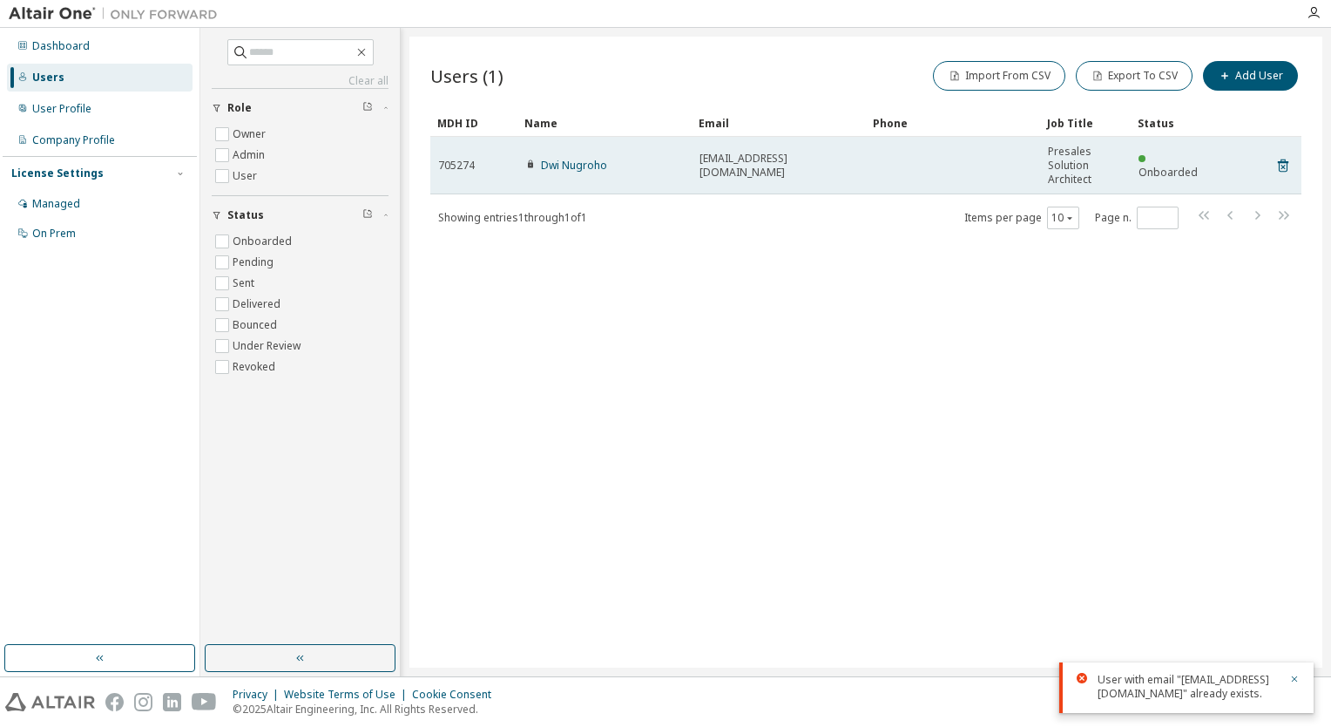
click at [896, 164] on td at bounding box center [953, 165] width 174 height 57
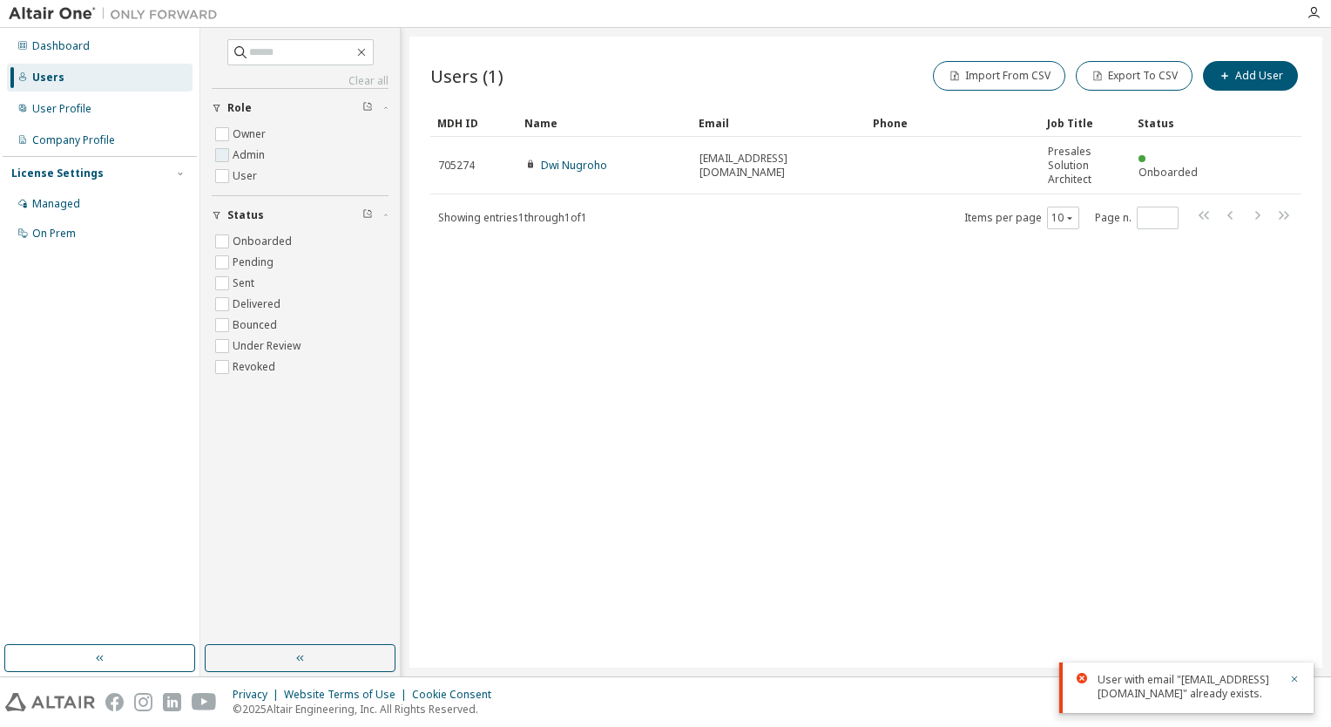
click at [260, 155] on label "Admin" at bounding box center [251, 155] width 36 height 21
click at [1263, 82] on button "Add User" at bounding box center [1250, 76] width 95 height 30
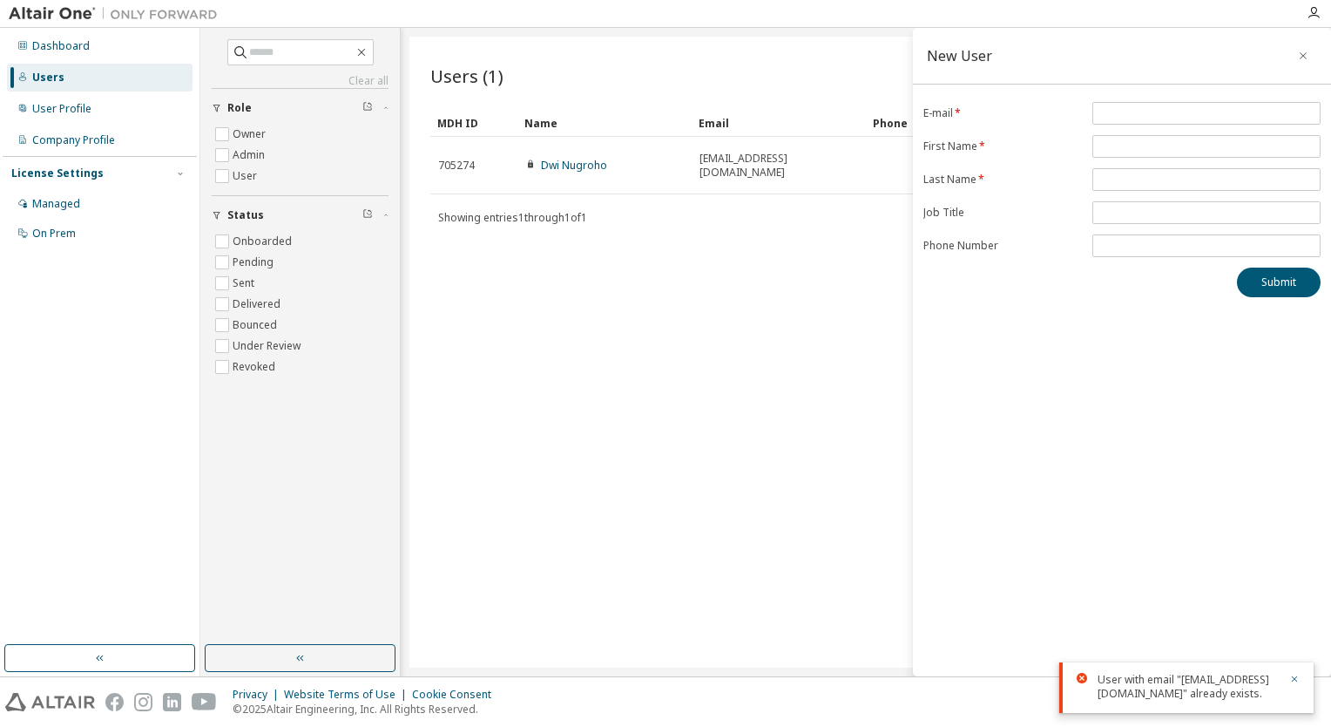
click at [791, 493] on div "Users (1) Import From CSV Export To CSV Add User Clear Load Save Save As Field …" at bounding box center [865, 352] width 913 height 631
click at [1303, 47] on button "button" at bounding box center [1303, 56] width 28 height 28
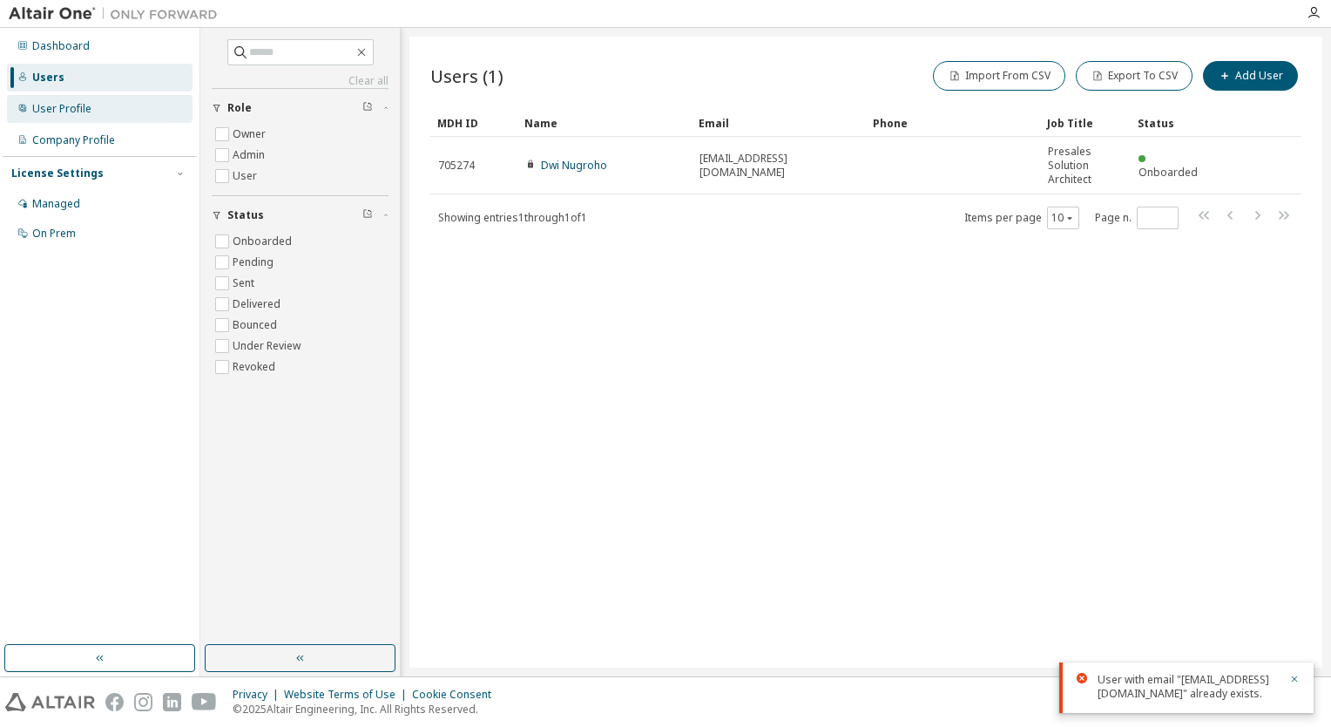
click at [92, 106] on div "User Profile" at bounding box center [100, 109] width 186 height 28
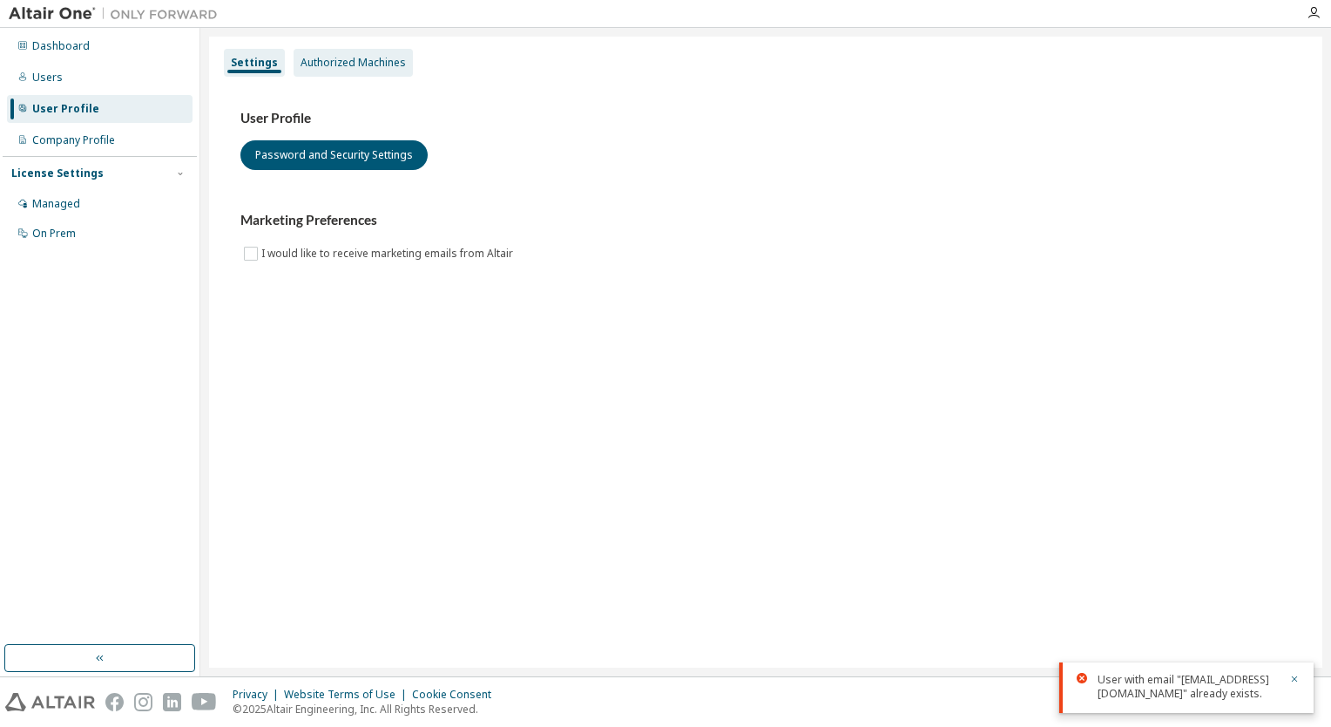
click at [364, 53] on div "Authorized Machines" at bounding box center [353, 63] width 119 height 28
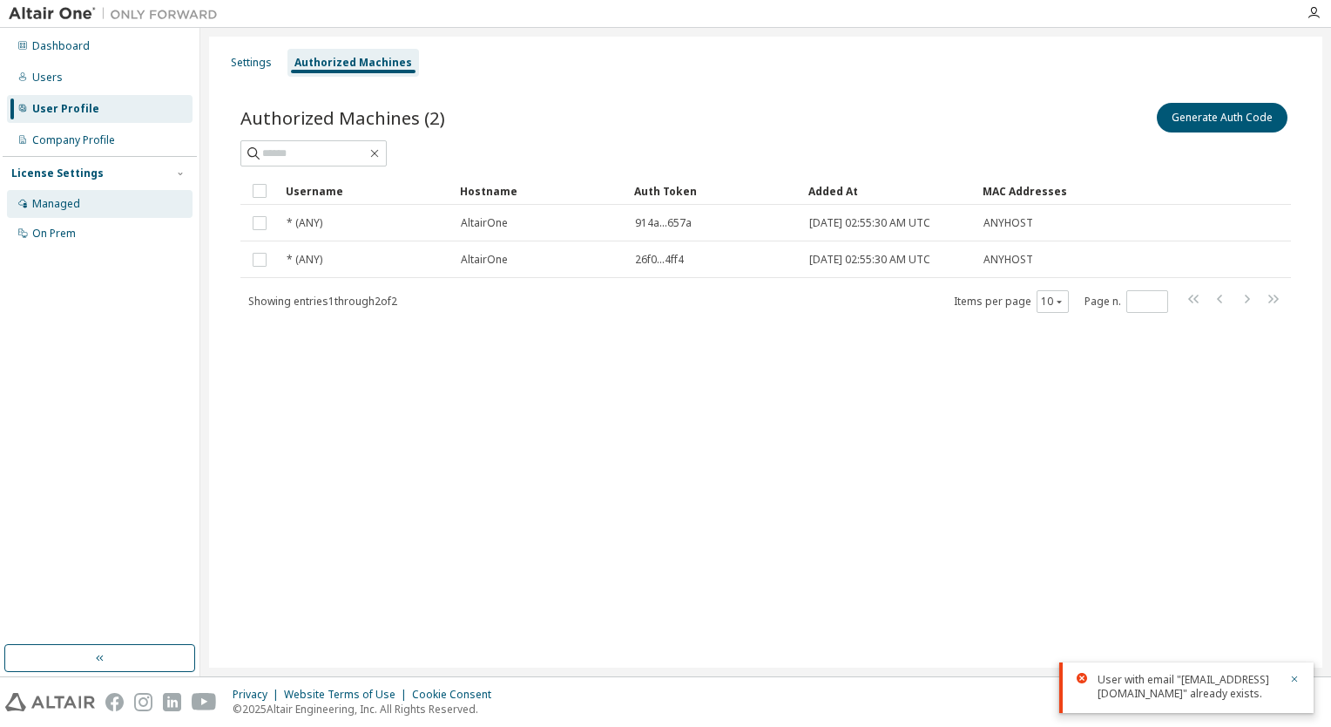
click at [65, 202] on div "Managed" at bounding box center [56, 204] width 48 height 14
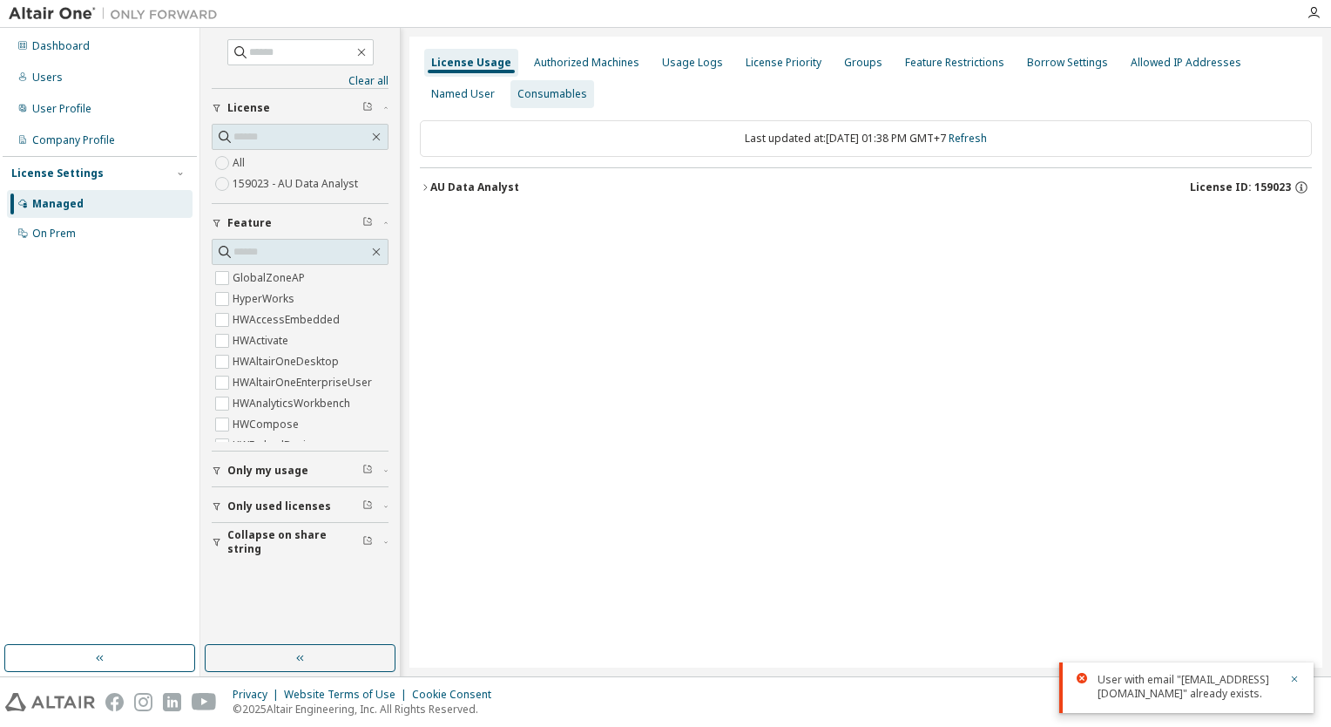
click at [517, 92] on div "Consumables" at bounding box center [552, 94] width 70 height 14
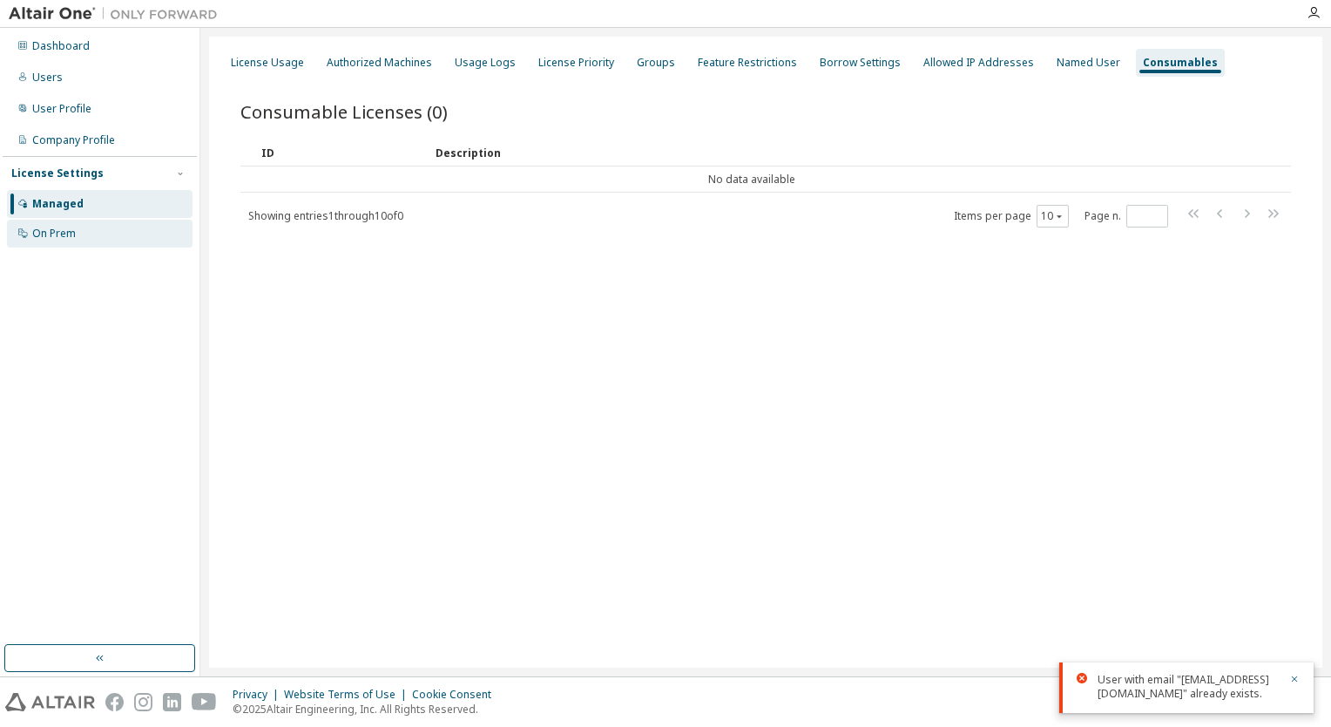
click at [79, 229] on div "On Prem" at bounding box center [100, 234] width 186 height 28
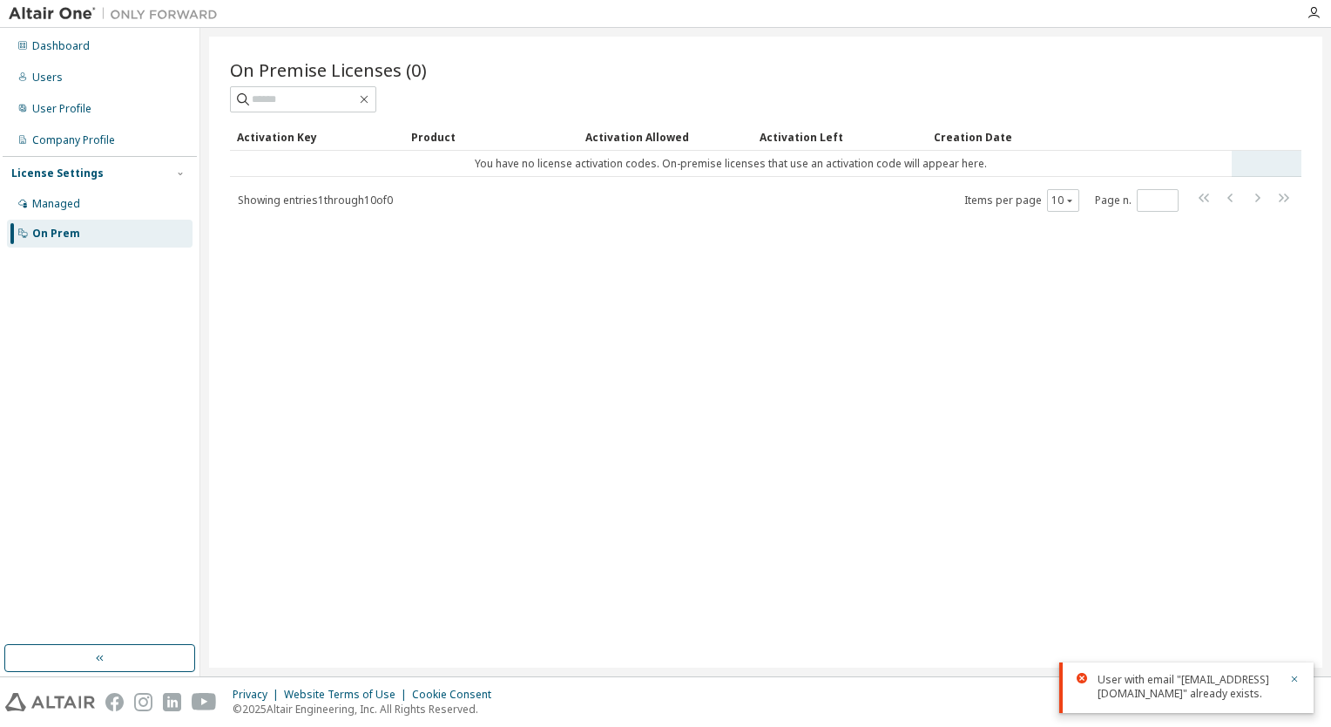
click at [1278, 152] on tr "You have no license activation codes. On-premise licenses that use an activatio…" at bounding box center [766, 164] width 1072 height 26
click at [413, 214] on div "On Premise Licenses (0) Clear Load Save Save As Field Operator Value Select fil…" at bounding box center [765, 352] width 1113 height 631
click at [113, 193] on div "Managed" at bounding box center [100, 204] width 186 height 28
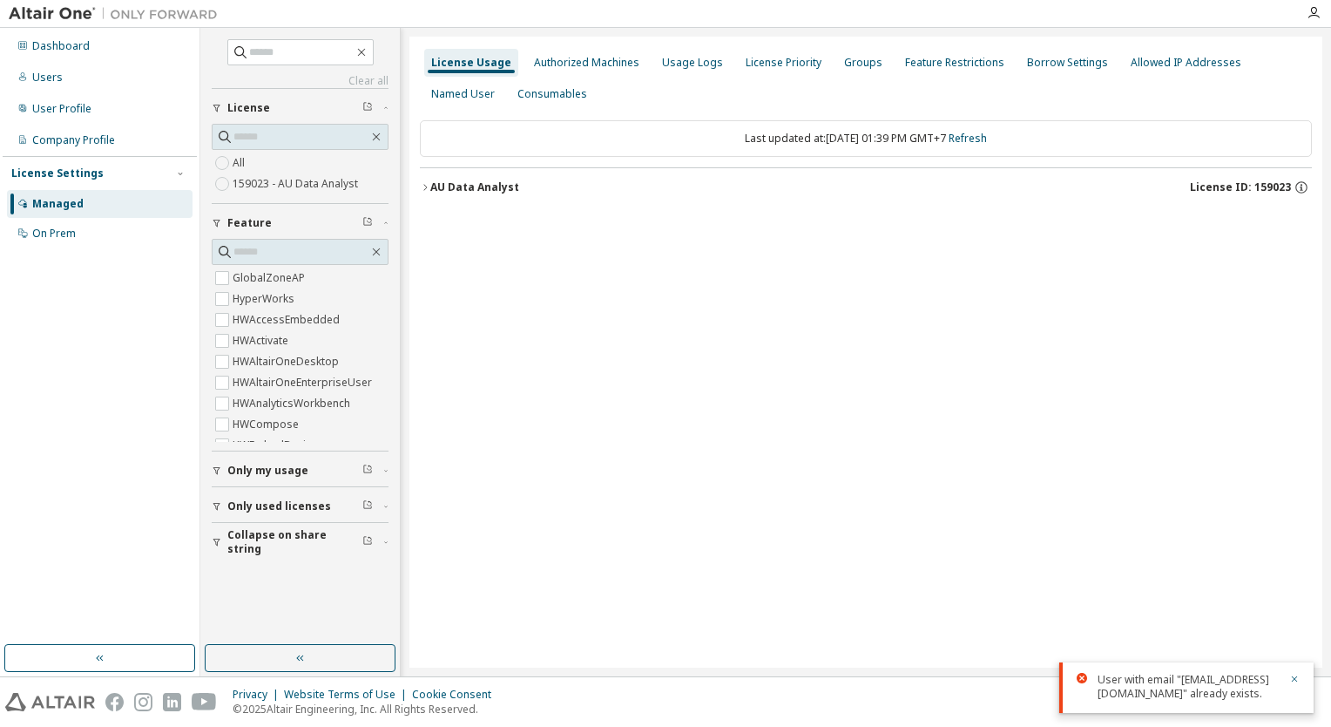
click at [425, 186] on icon "button" at bounding box center [425, 187] width 10 height 10
click at [861, 67] on div "Groups" at bounding box center [863, 63] width 38 height 14
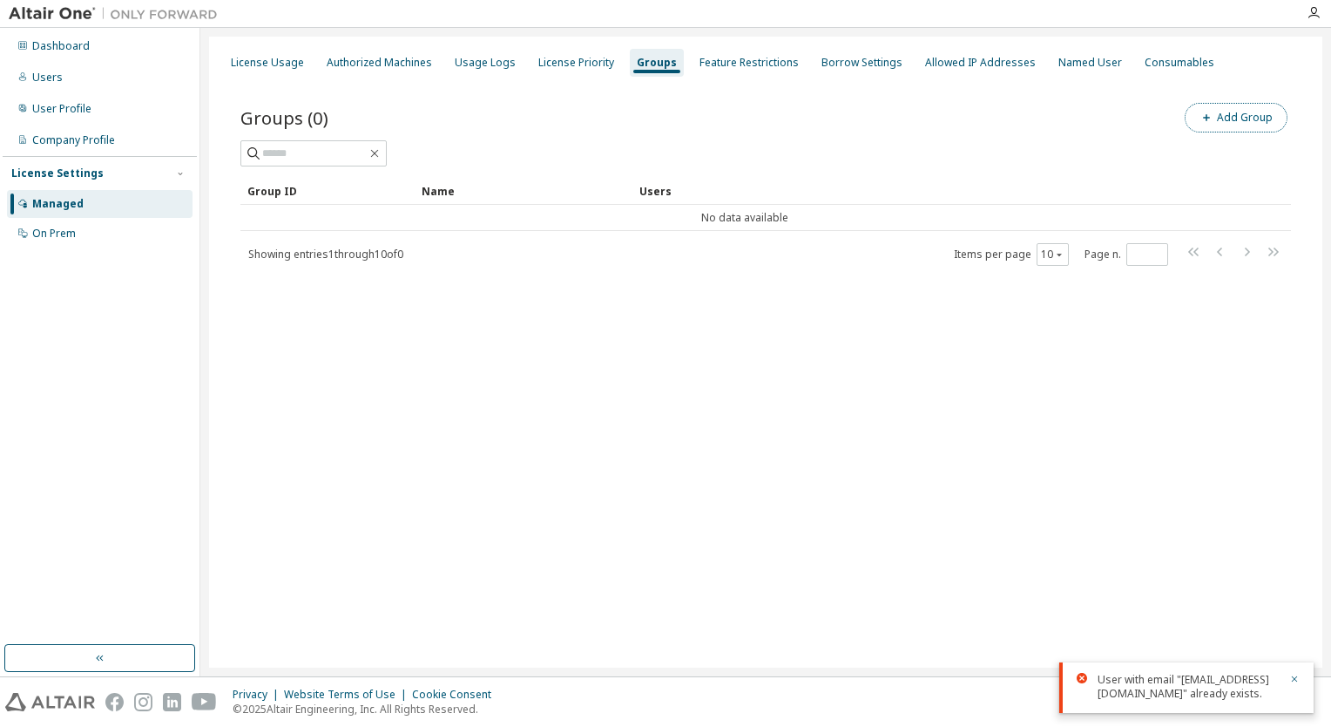
click at [1255, 112] on button "Add Group" at bounding box center [1236, 118] width 103 height 30
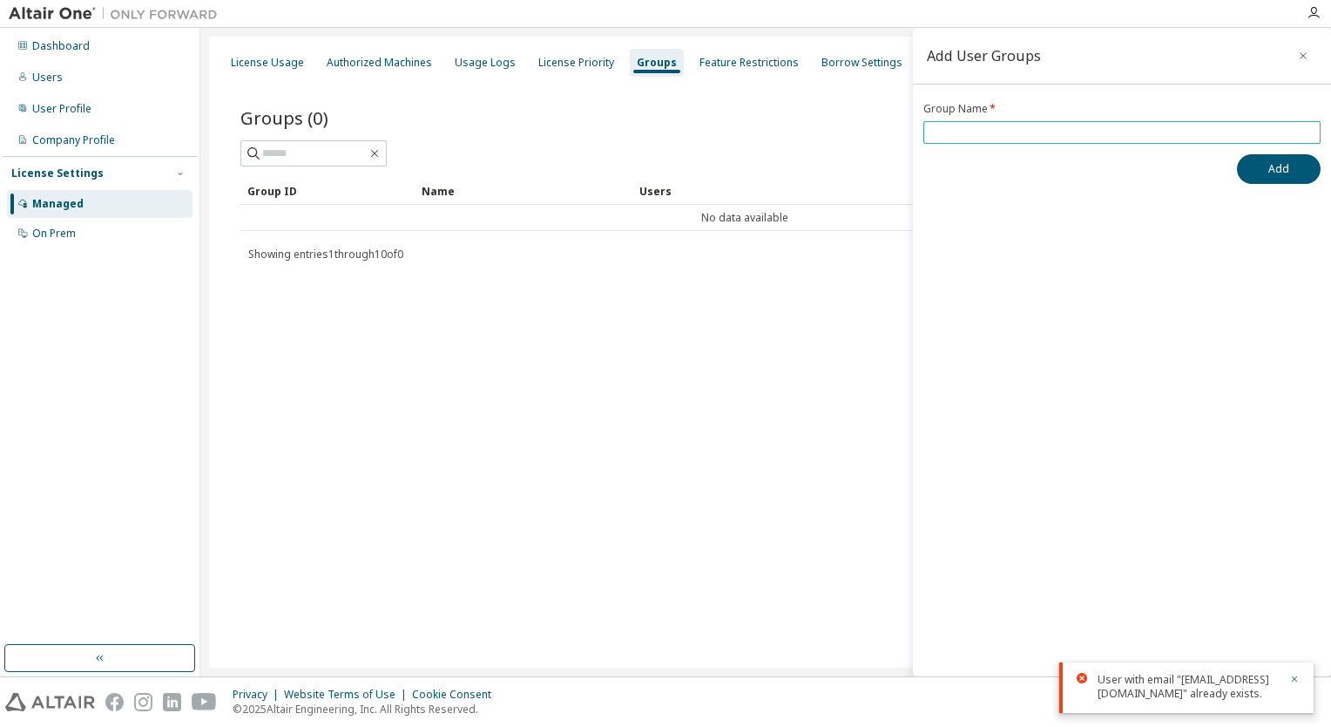
click at [1129, 133] on input "text" at bounding box center [1122, 132] width 389 height 14
type input "****"
click at [1285, 160] on button "Add" at bounding box center [1279, 169] width 84 height 30
click at [790, 383] on div "License Usage Authorized Machines Usage Logs License Priority Groups Feature Re…" at bounding box center [765, 352] width 1113 height 631
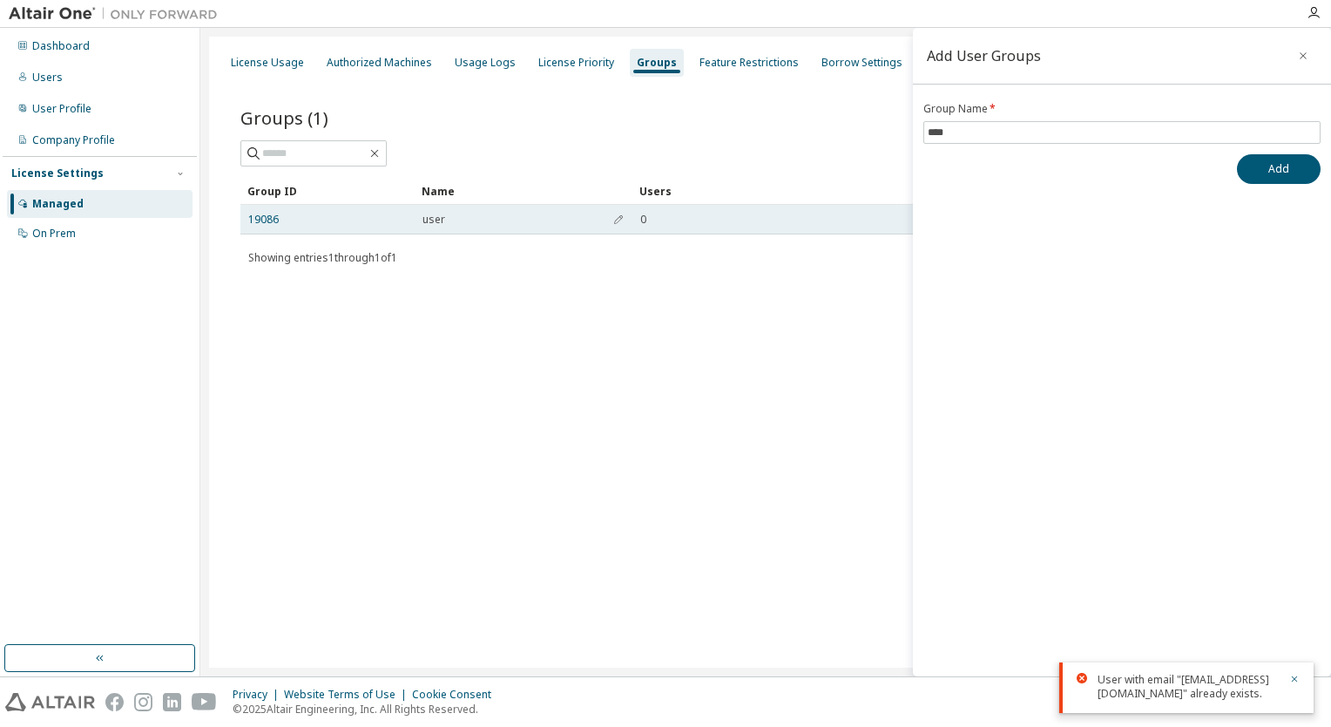
click at [572, 217] on div "user" at bounding box center [524, 220] width 202 height 14
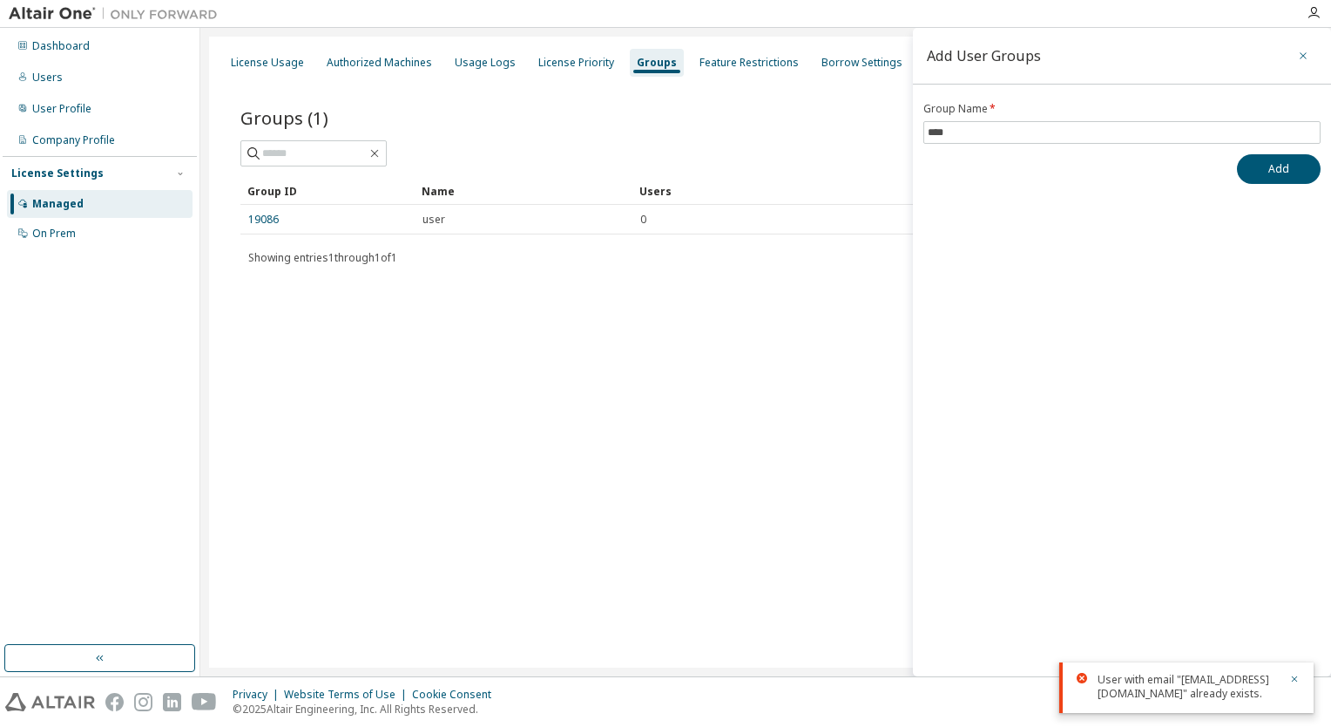
click at [1305, 53] on icon "button" at bounding box center [1303, 55] width 7 height 7
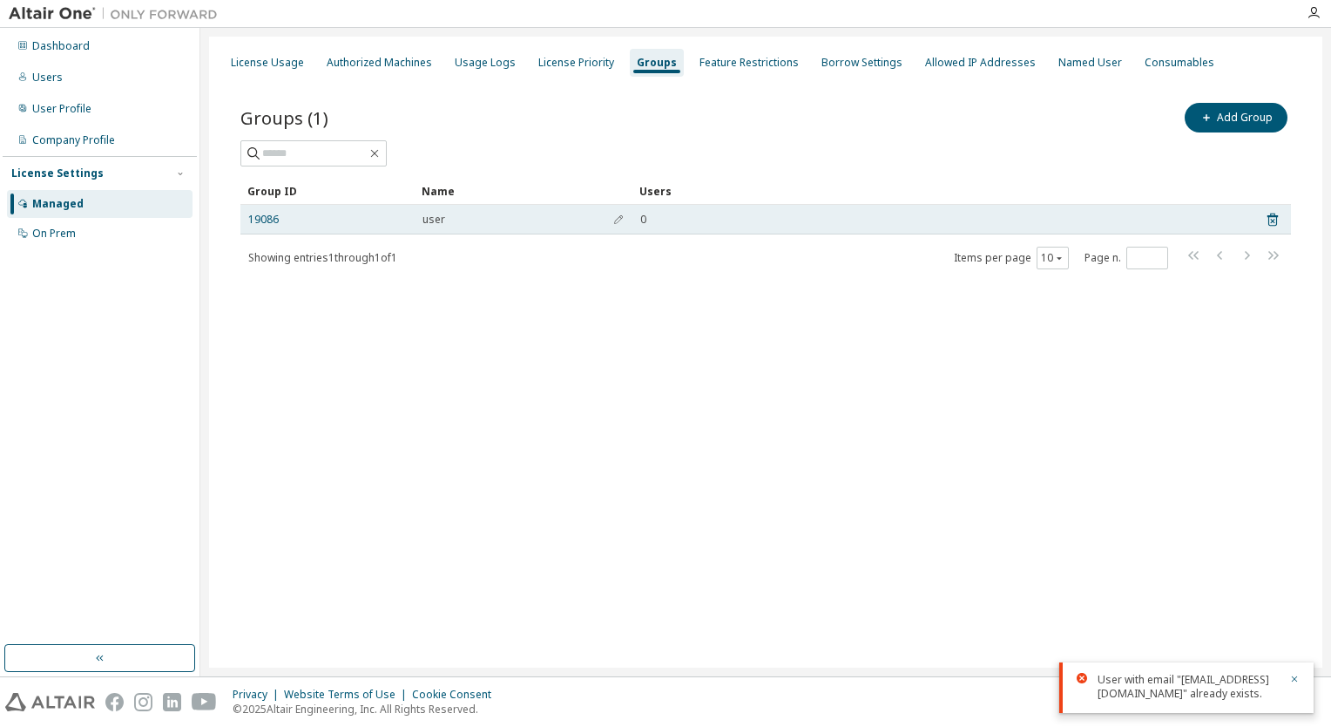
click at [772, 227] on td "0" at bounding box center [940, 220] width 617 height 30
click at [613, 224] on span "button" at bounding box center [618, 220] width 12 height 14
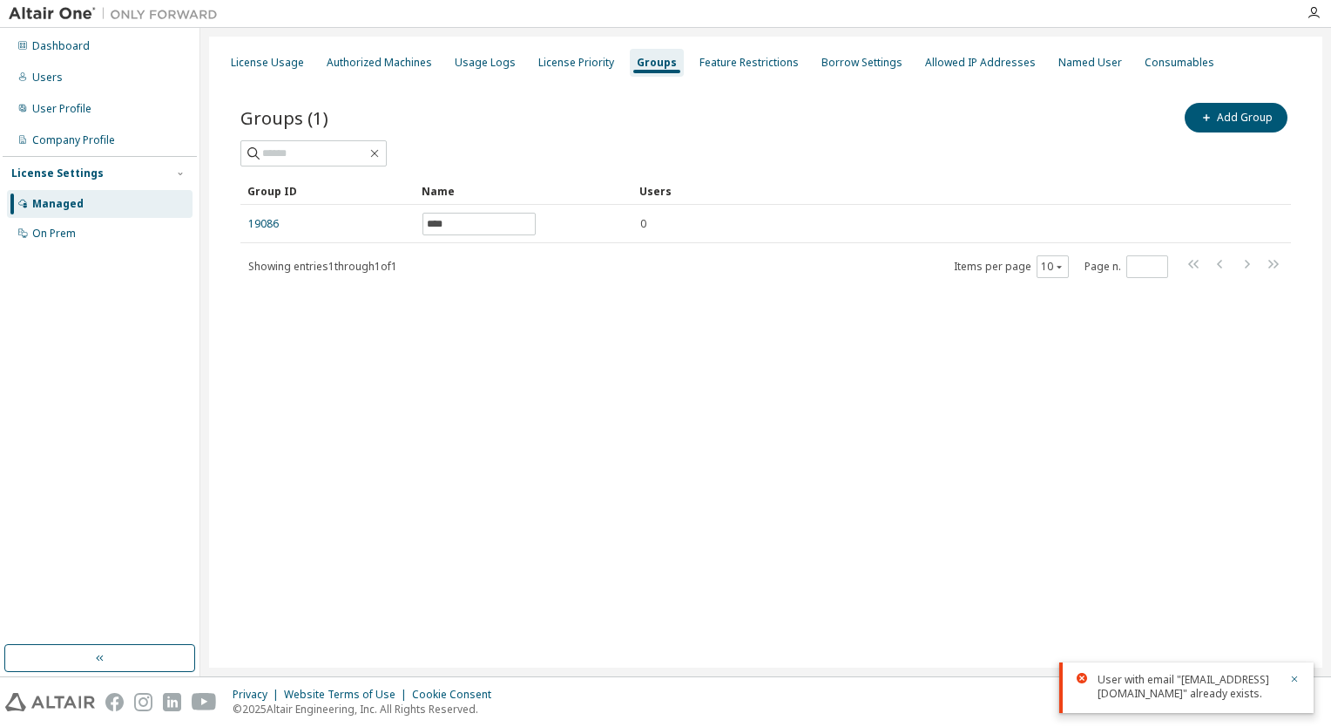
click at [666, 300] on div "Groups (1) Add Group Clear Load Save Save As Field Operator Value Select filter…" at bounding box center [766, 201] width 1092 height 246
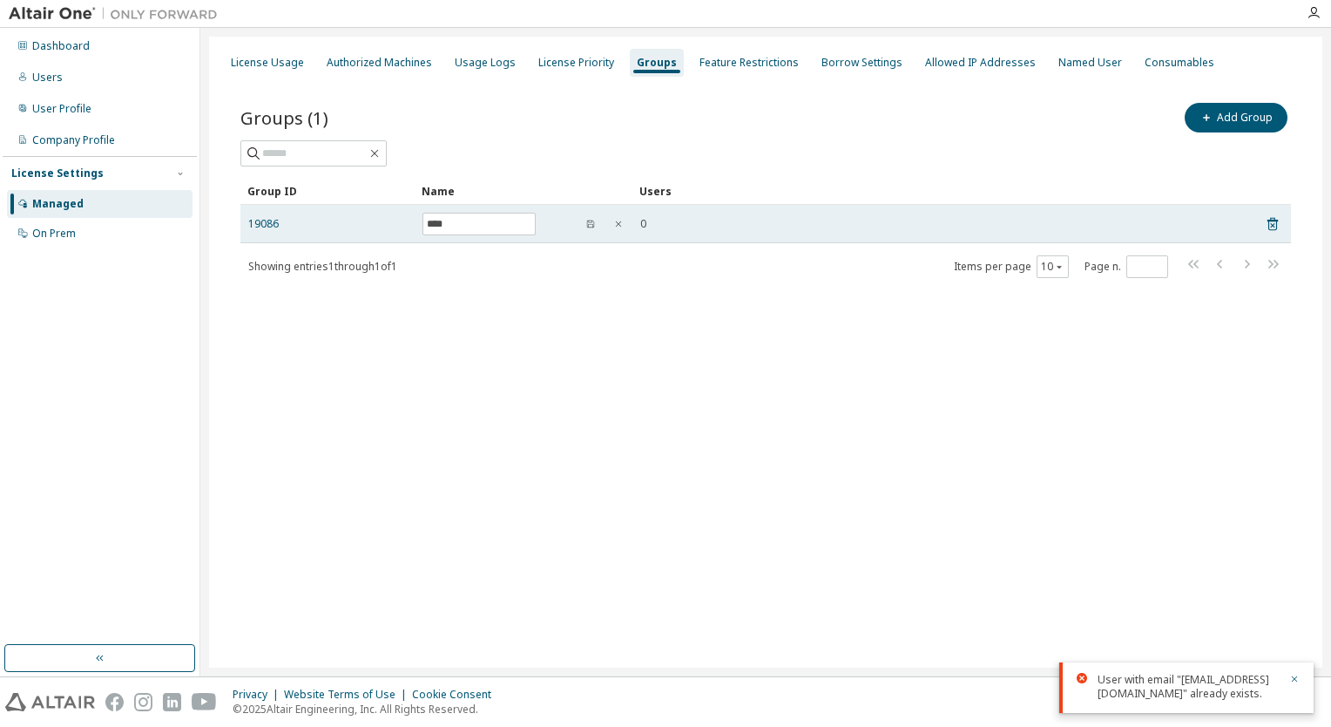
click at [772, 232] on td "0" at bounding box center [940, 224] width 617 height 38
click at [1289, 214] on tr "19086 **** 0" at bounding box center [765, 224] width 1051 height 38
click at [1272, 224] on icon at bounding box center [1272, 225] width 4 height 4
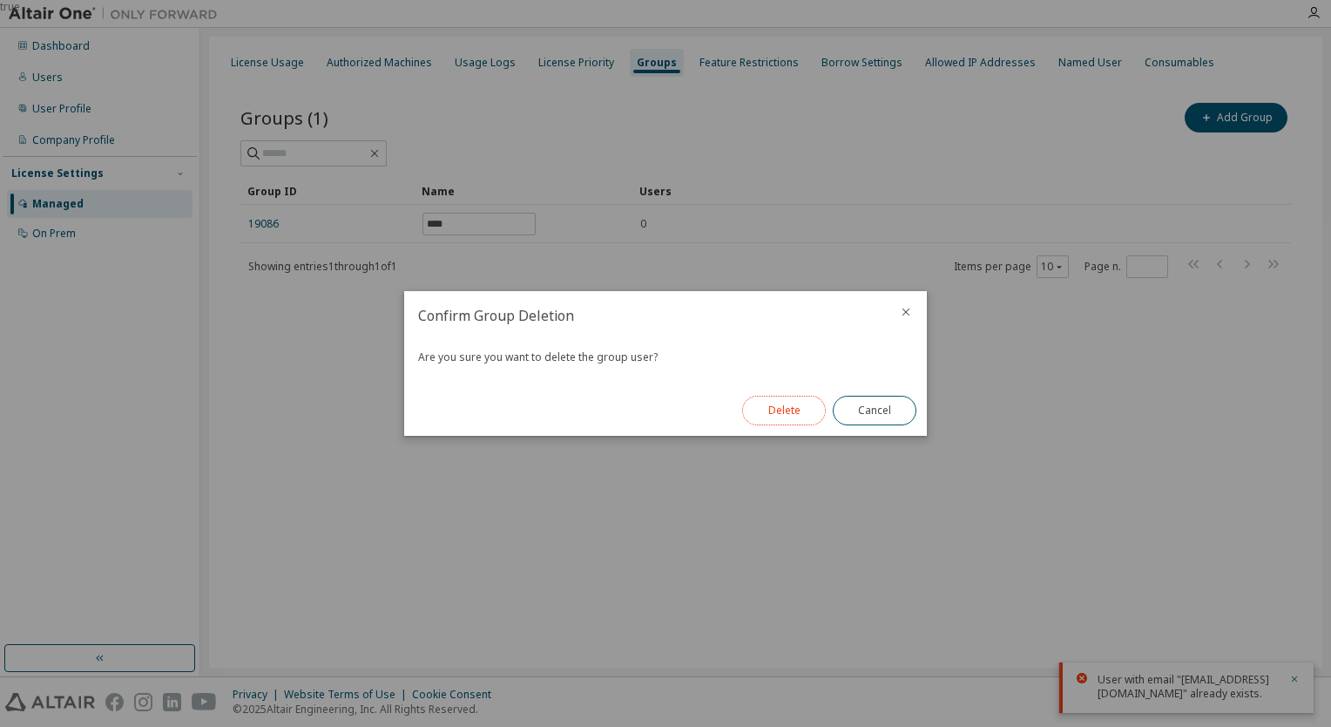
click at [788, 416] on button "Delete" at bounding box center [784, 411] width 84 height 30
click at [747, 583] on div "true" at bounding box center [665, 363] width 1331 height 727
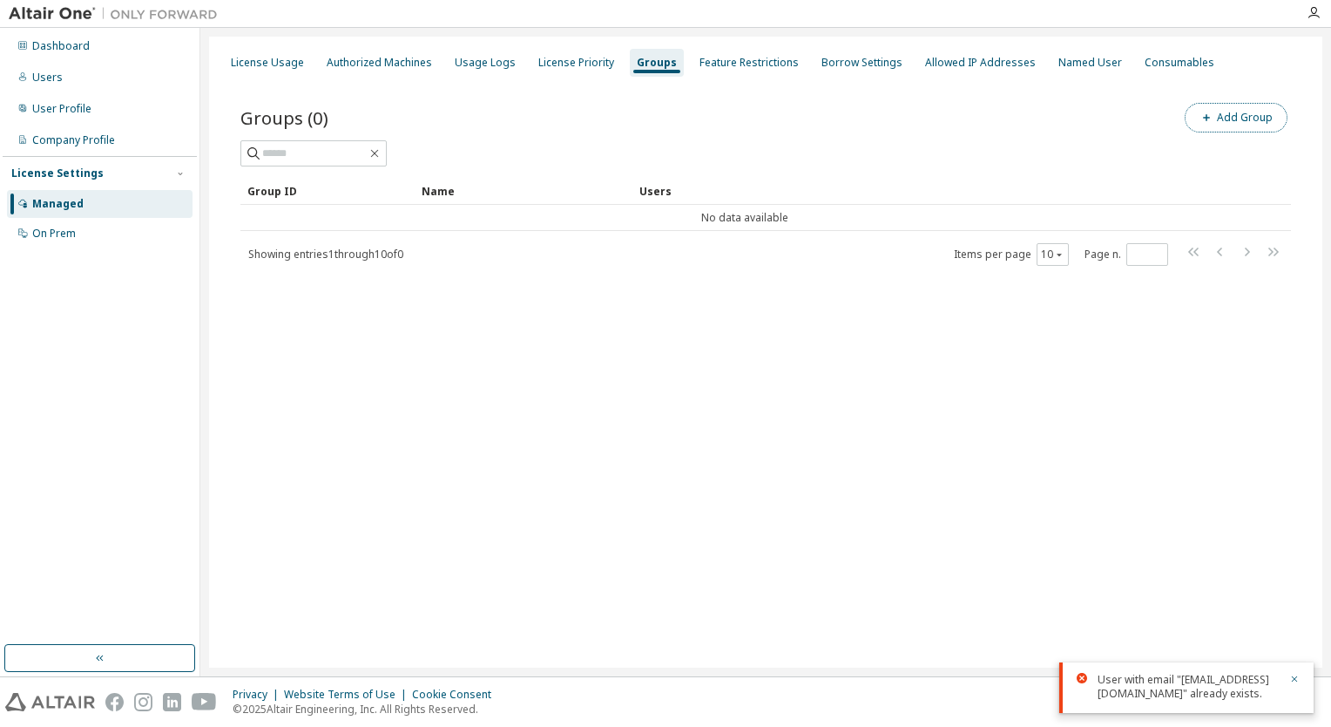
click at [1241, 110] on button "Add Group" at bounding box center [1236, 118] width 103 height 30
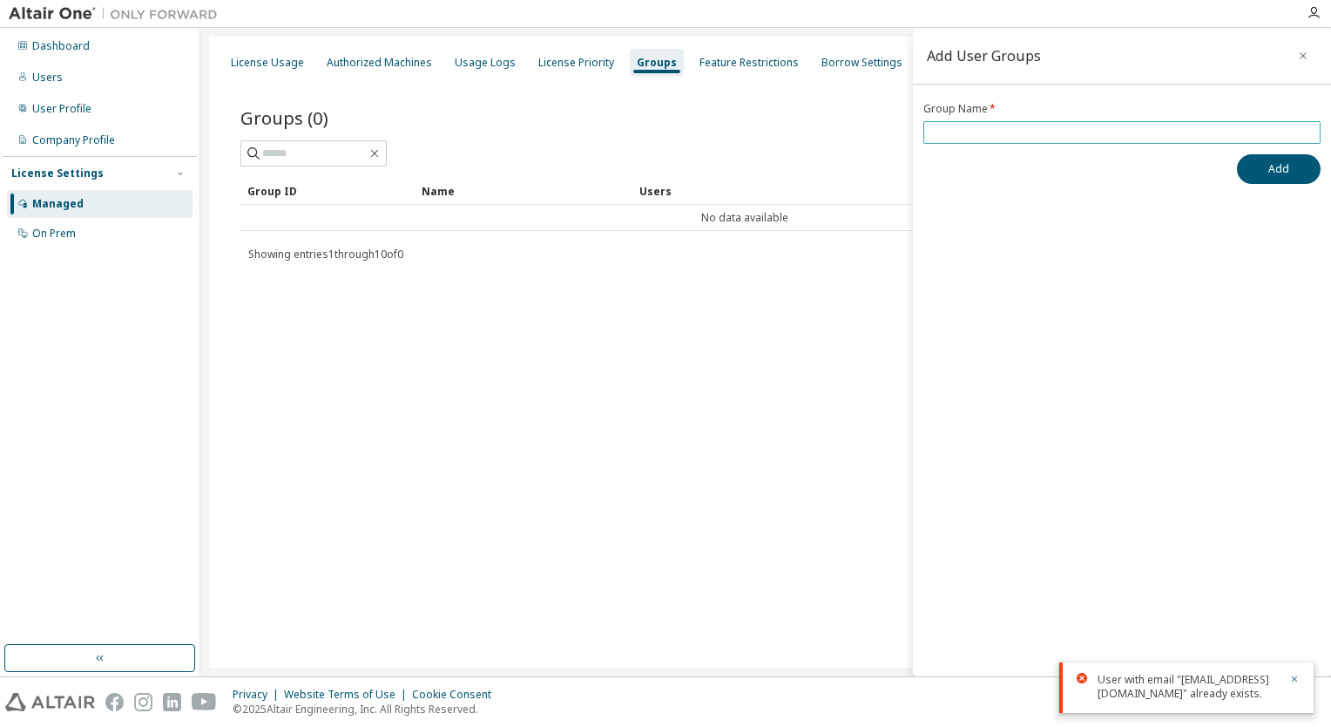
click at [1038, 139] on input "text" at bounding box center [1122, 132] width 389 height 14
type input "****"
click at [1289, 165] on button "Add" at bounding box center [1279, 169] width 84 height 30
click at [1309, 671] on div "User with email "slamet.nugroho.dwi@mendix.com" already exists." at bounding box center [1186, 687] width 254 height 51
click at [1305, 51] on icon "button" at bounding box center [1303, 56] width 12 height 14
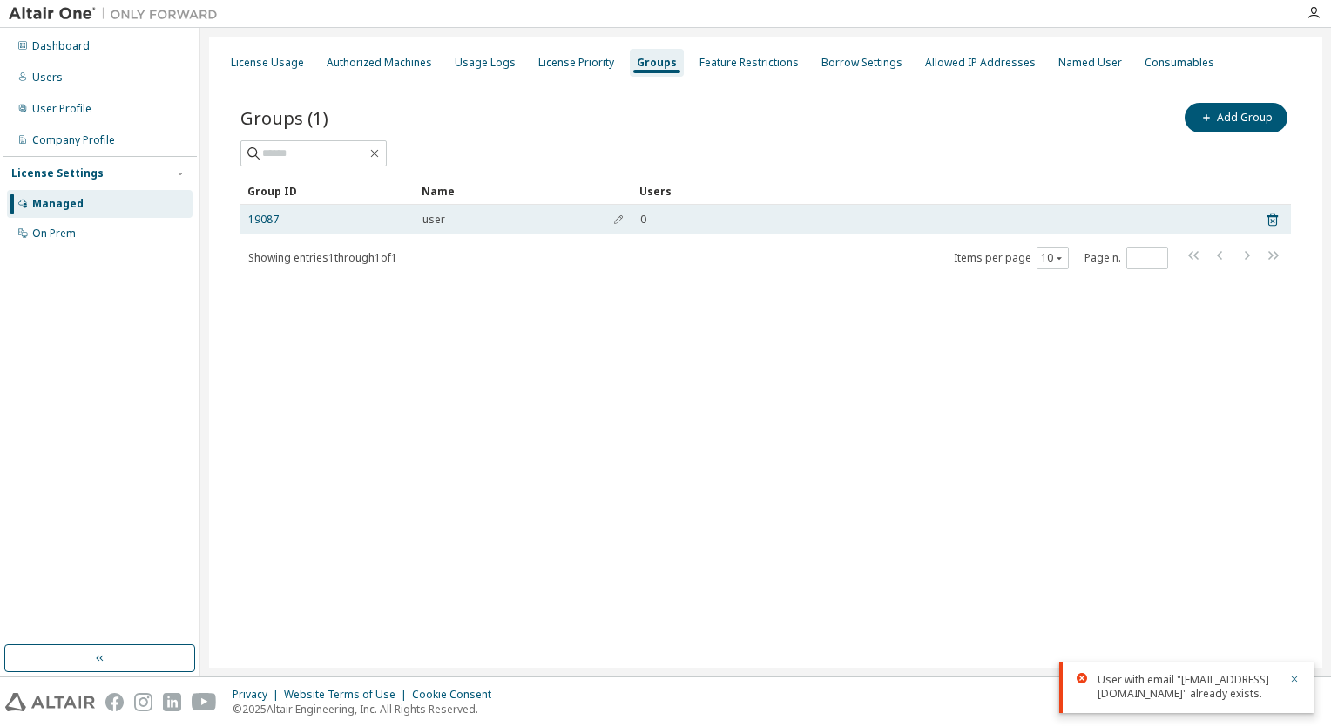
click at [754, 227] on td "0" at bounding box center [940, 220] width 617 height 30
click at [1272, 220] on icon at bounding box center [1272, 221] width 4 height 4
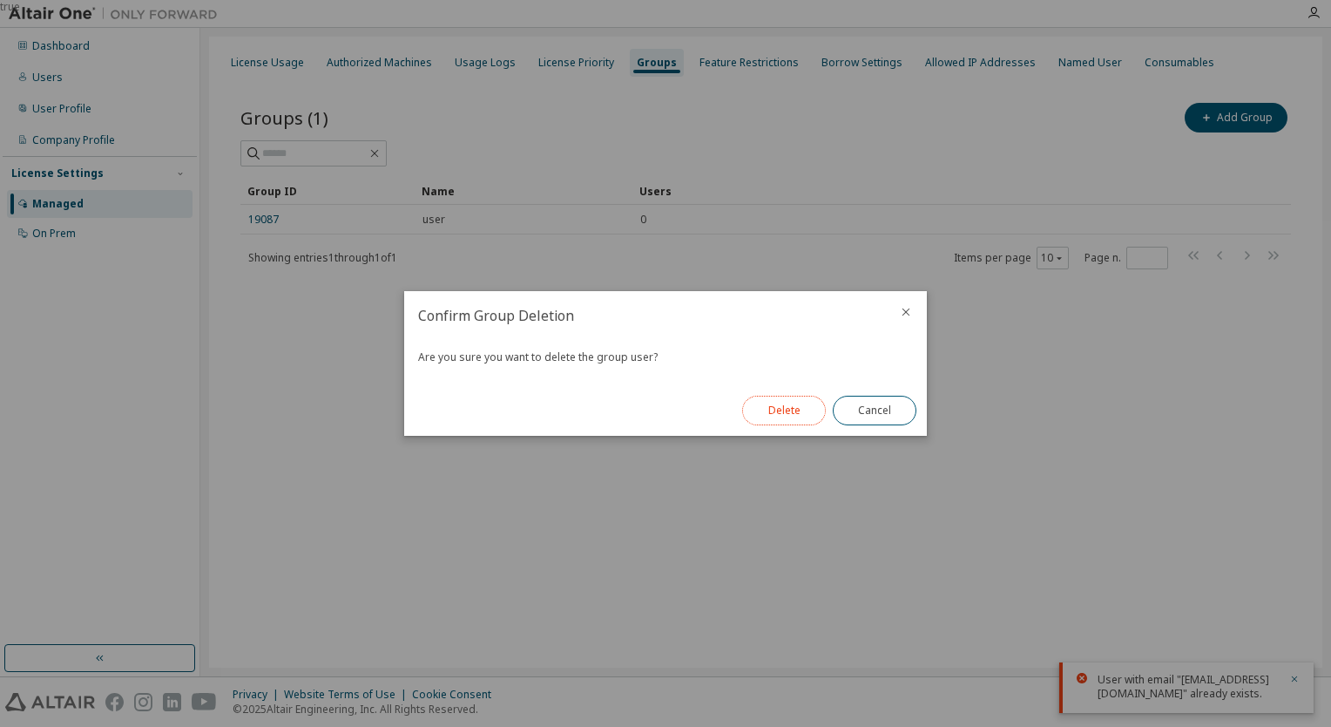
click at [802, 407] on button "Delete" at bounding box center [784, 411] width 84 height 30
click at [878, 416] on button "Close" at bounding box center [875, 411] width 84 height 30
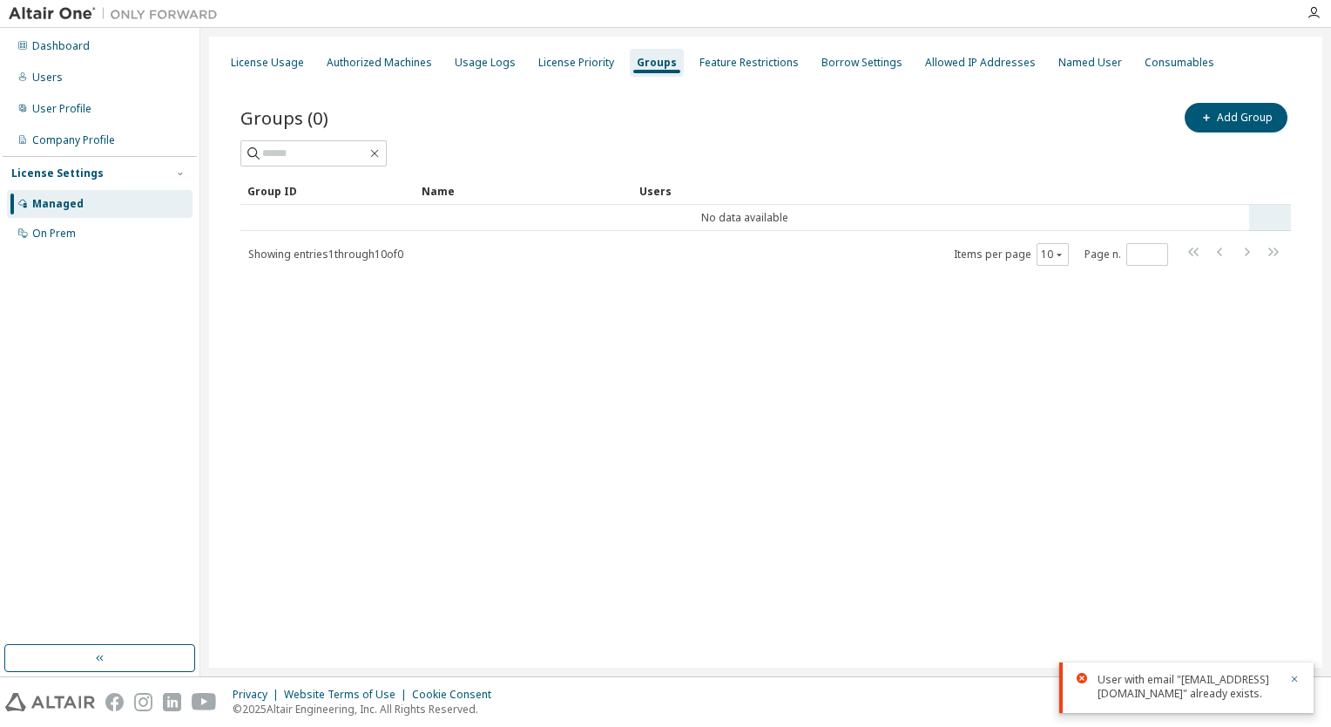
click at [772, 215] on td "No data available" at bounding box center [744, 218] width 1009 height 26
click at [830, 213] on td "No data available" at bounding box center [744, 218] width 1009 height 26
click at [1255, 113] on button "Add Group" at bounding box center [1236, 118] width 103 height 30
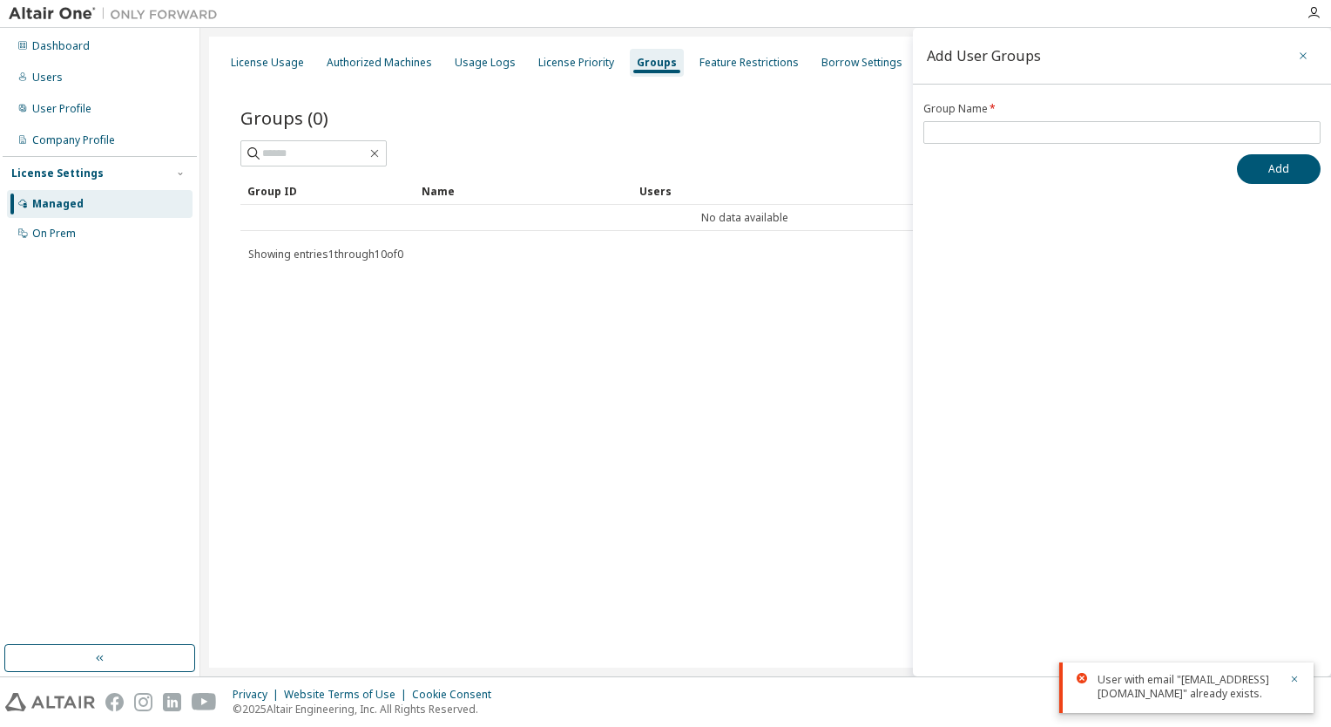
click at [1301, 53] on icon "button" at bounding box center [1303, 55] width 7 height 7
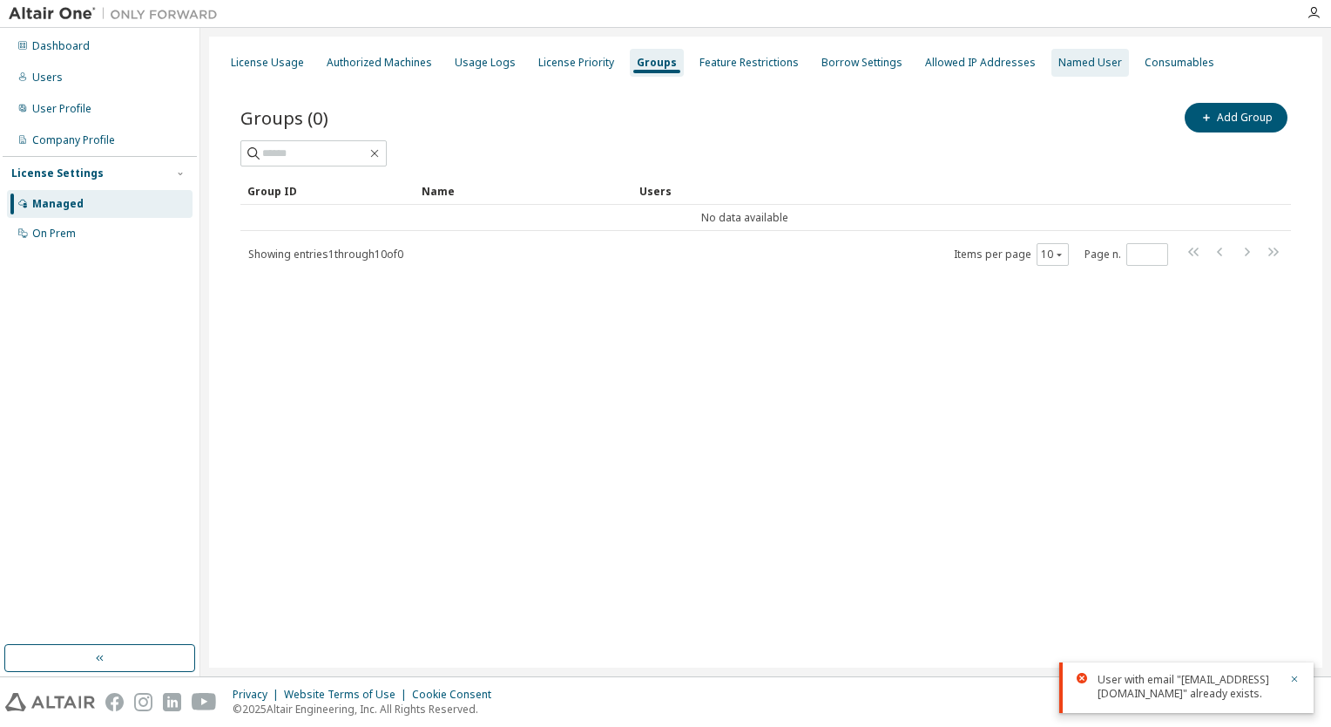
click at [1069, 58] on div "Named User" at bounding box center [1091, 63] width 64 height 14
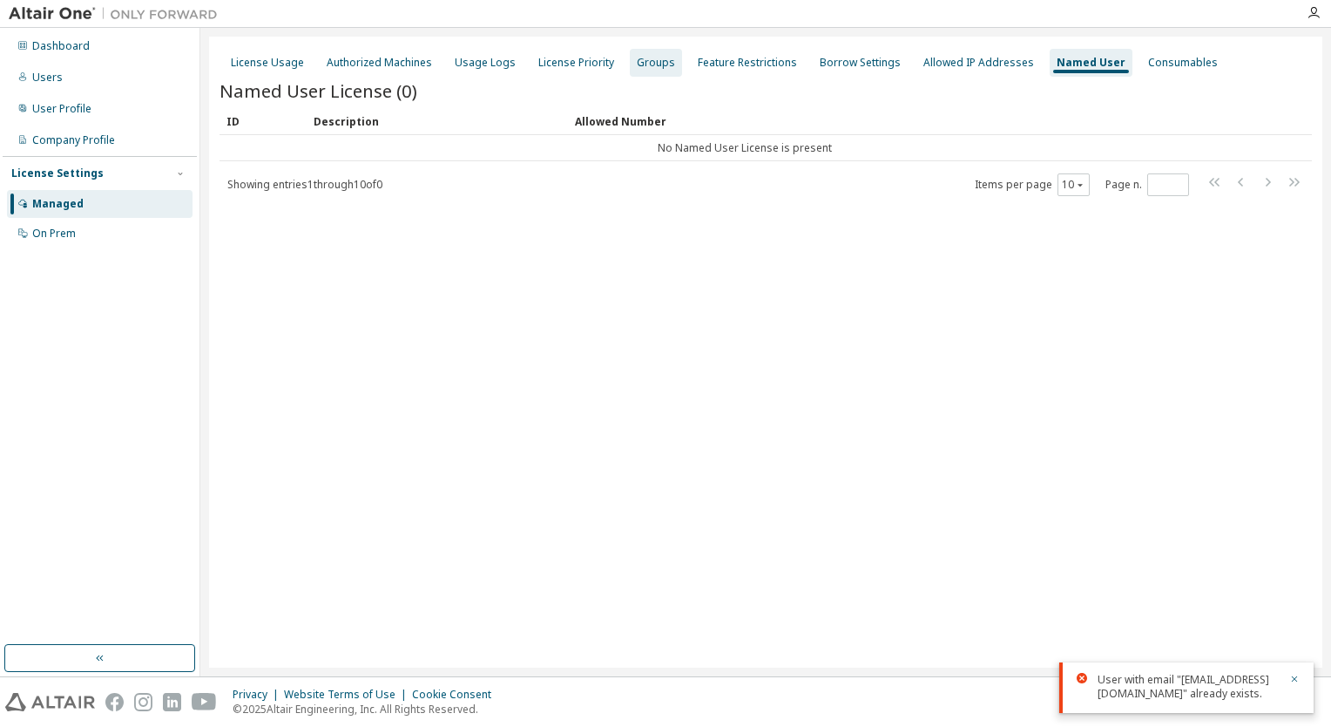
click at [657, 64] on div "Groups" at bounding box center [656, 63] width 38 height 14
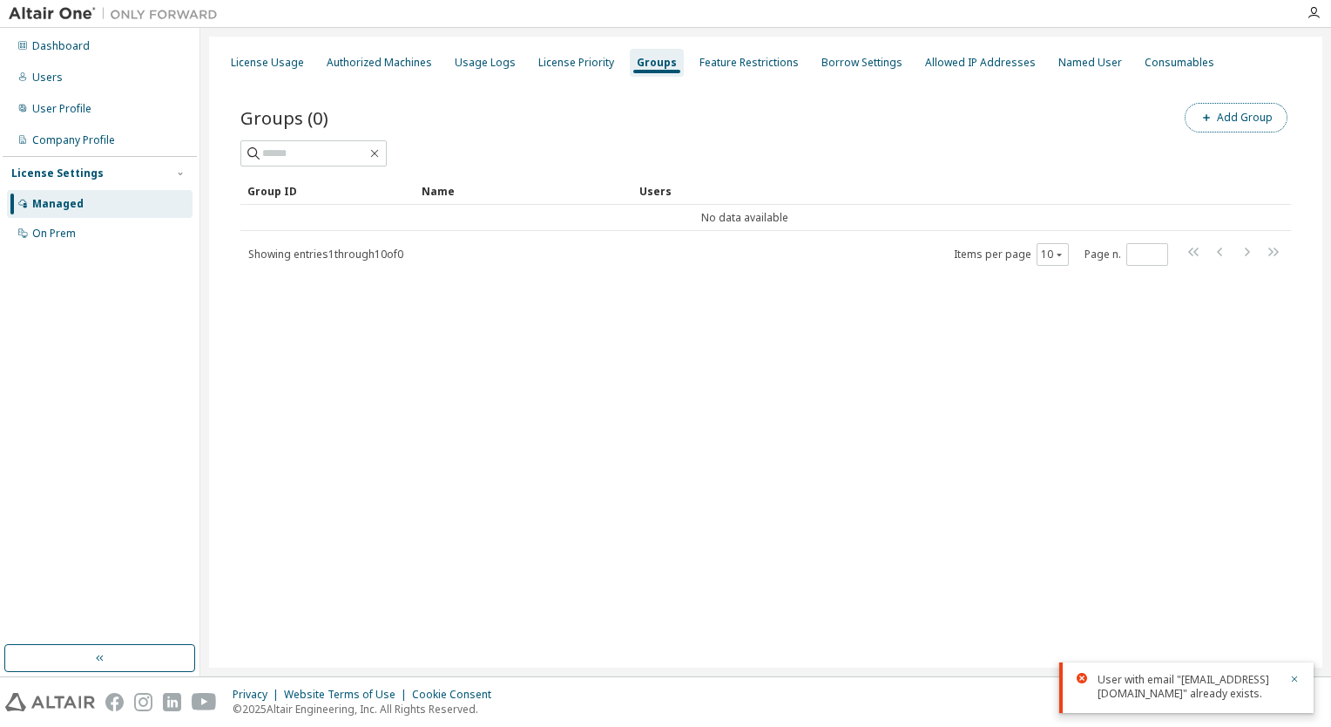
click at [1239, 118] on button "Add Group" at bounding box center [1236, 118] width 103 height 30
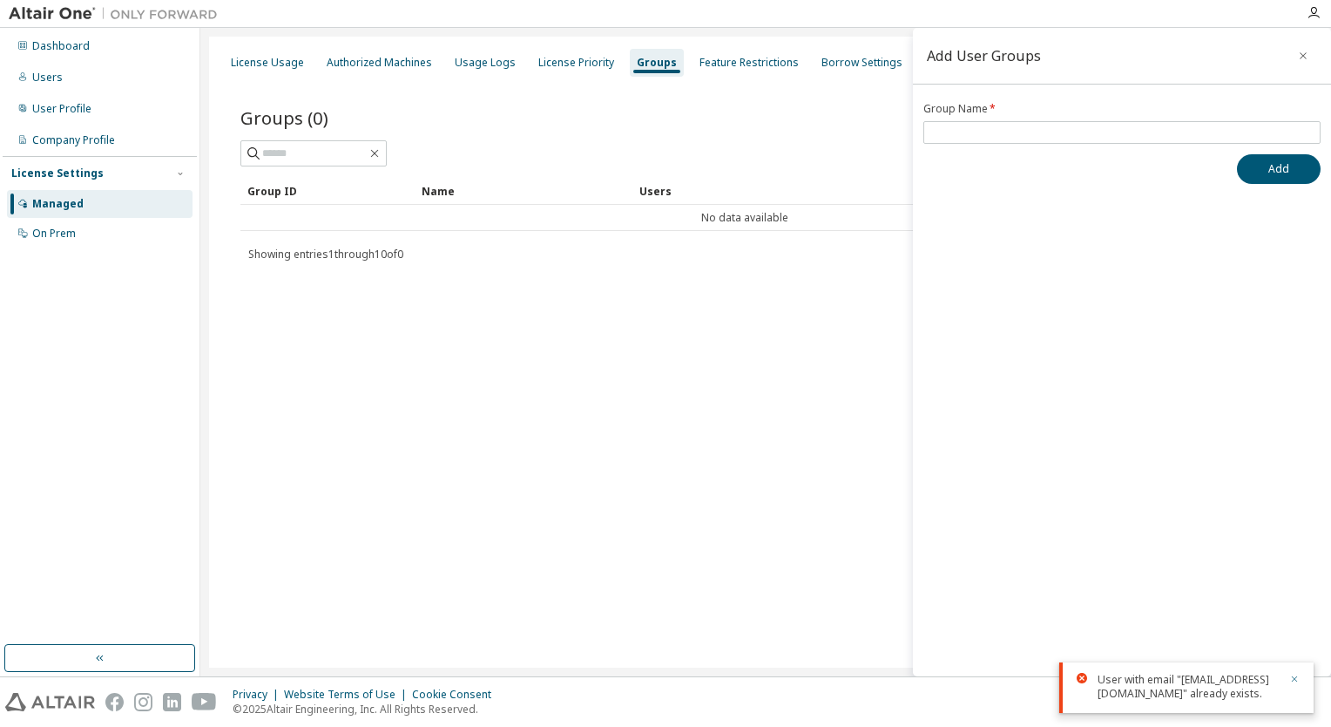
click at [1296, 673] on icon "button" at bounding box center [1294, 678] width 10 height 10
click at [1103, 113] on label "Group Name *" at bounding box center [1121, 109] width 397 height 14
click at [1066, 134] on input "text" at bounding box center [1122, 132] width 389 height 14
type input "****"
click at [1302, 52] on icon "button" at bounding box center [1303, 56] width 12 height 14
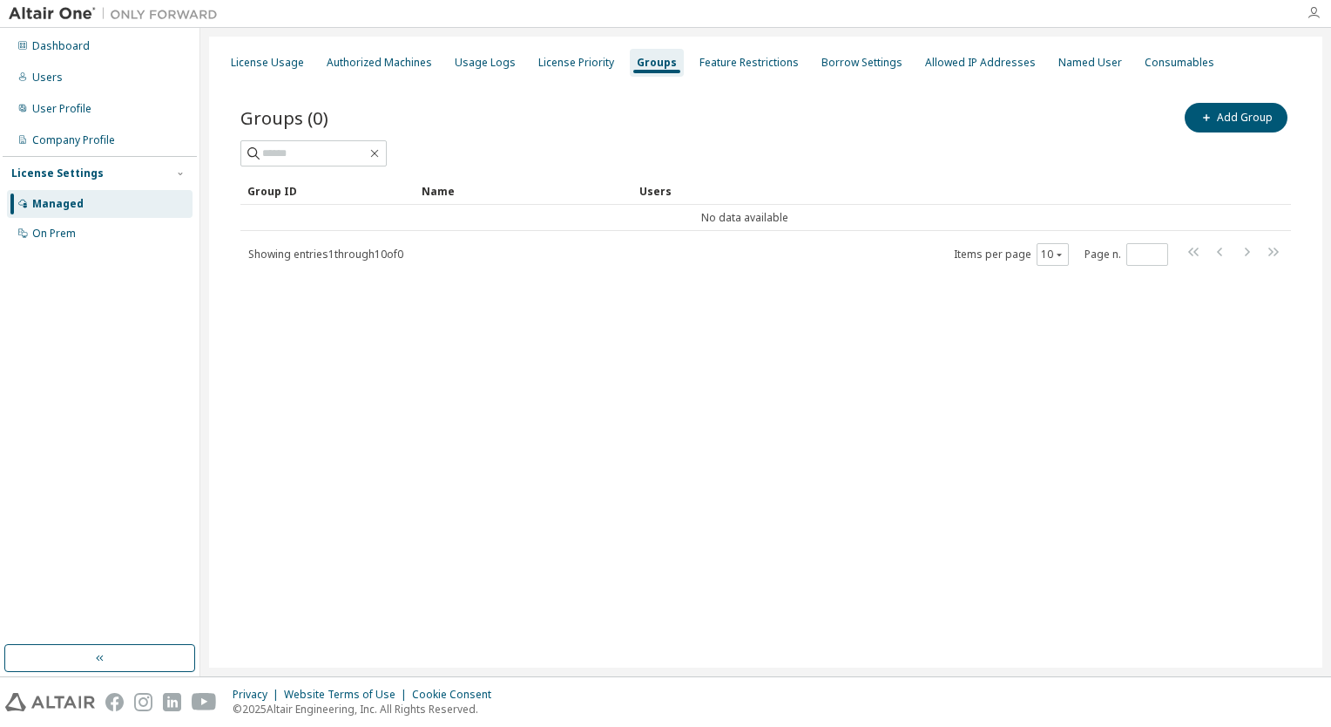
click at [1319, 6] on icon "button" at bounding box center [1314, 13] width 14 height 14
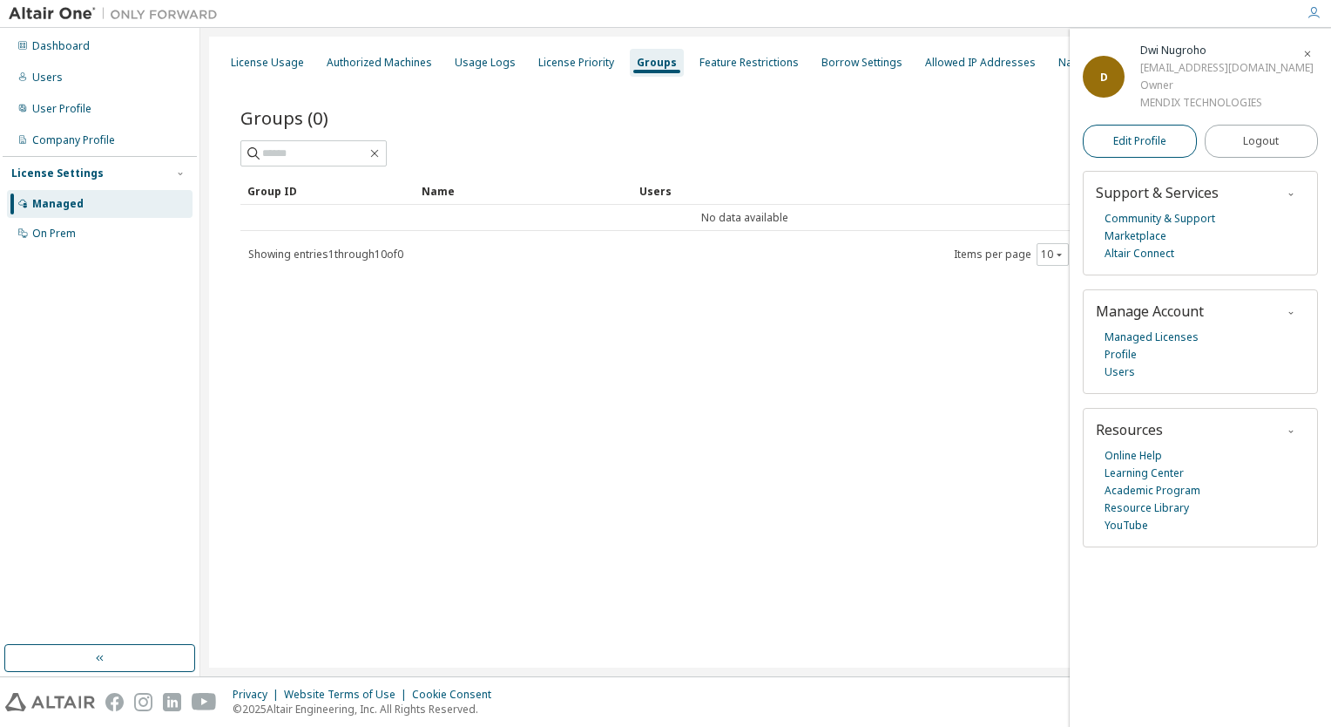
click at [1158, 135] on span "Edit Profile" at bounding box center [1139, 141] width 53 height 14
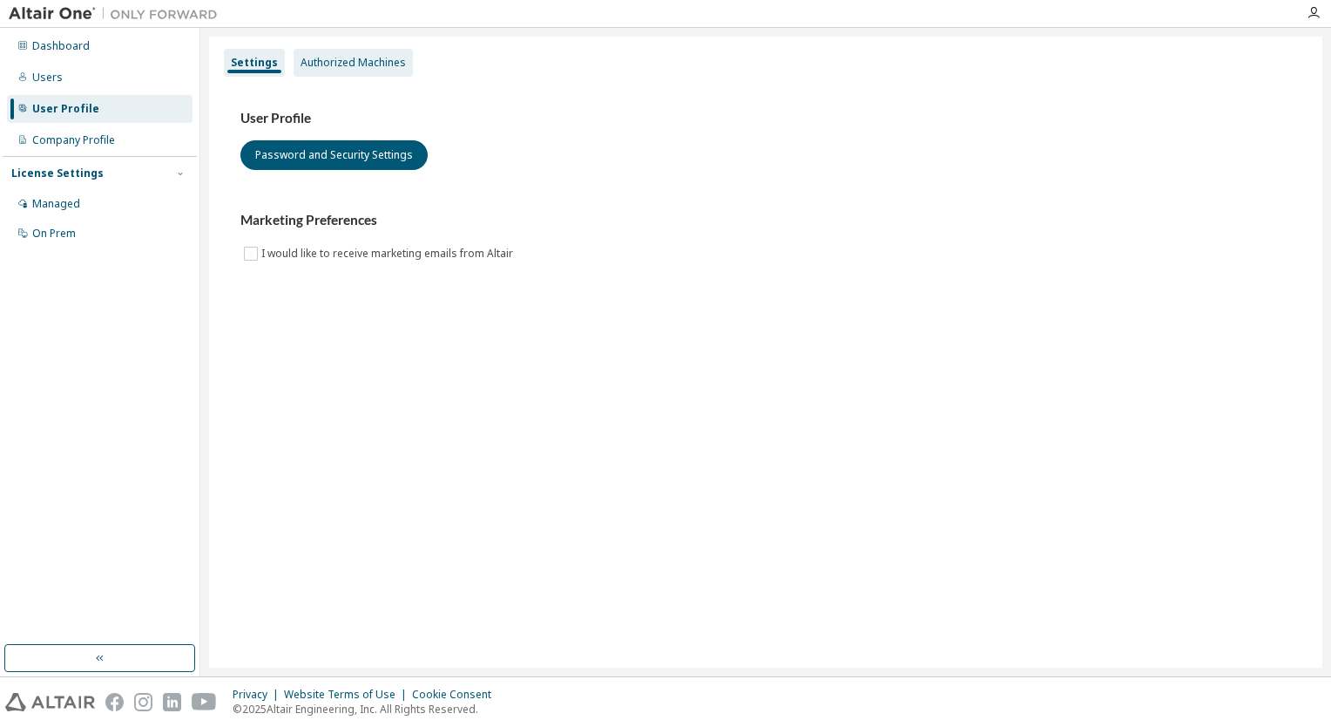
click at [346, 68] on div "Authorized Machines" at bounding box center [353, 63] width 105 height 14
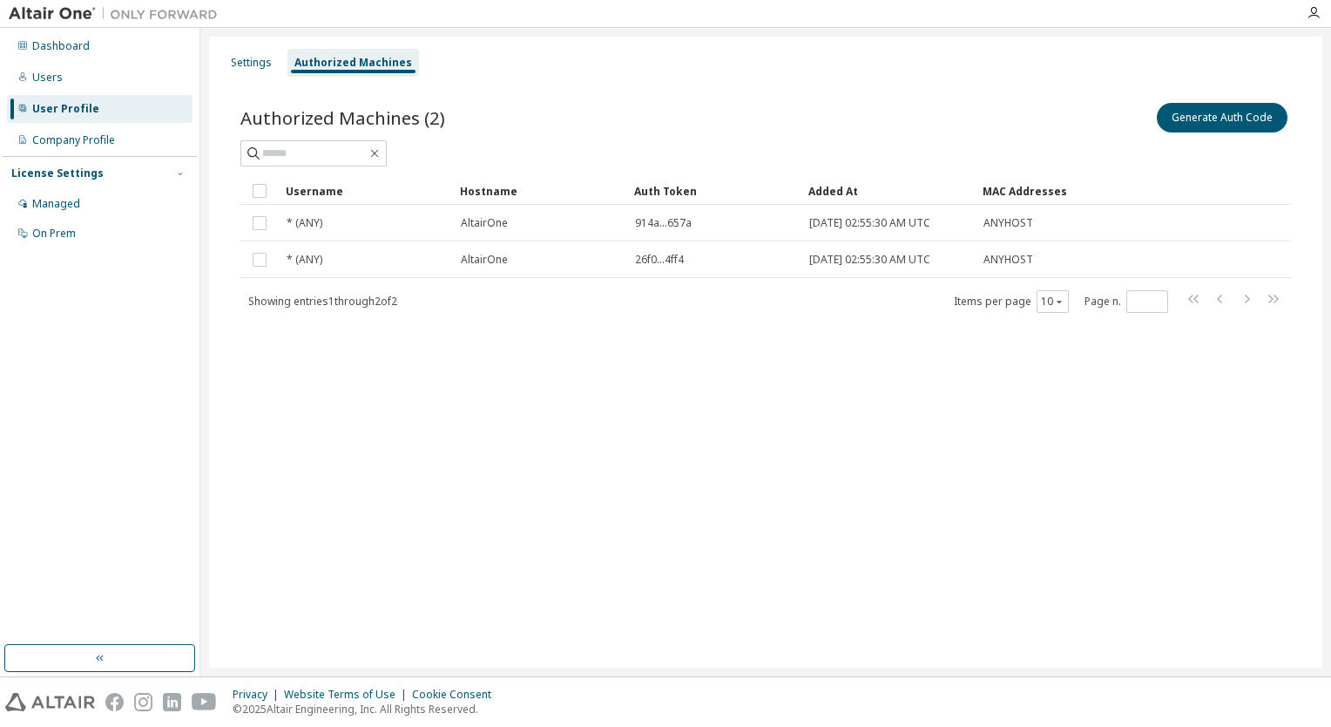
click at [369, 86] on div "Authorized Machines (2) Generate Auth Code Clear Load Save Save As Field Operat…" at bounding box center [766, 218] width 1092 height 281
